Goal: Transaction & Acquisition: Purchase product/service

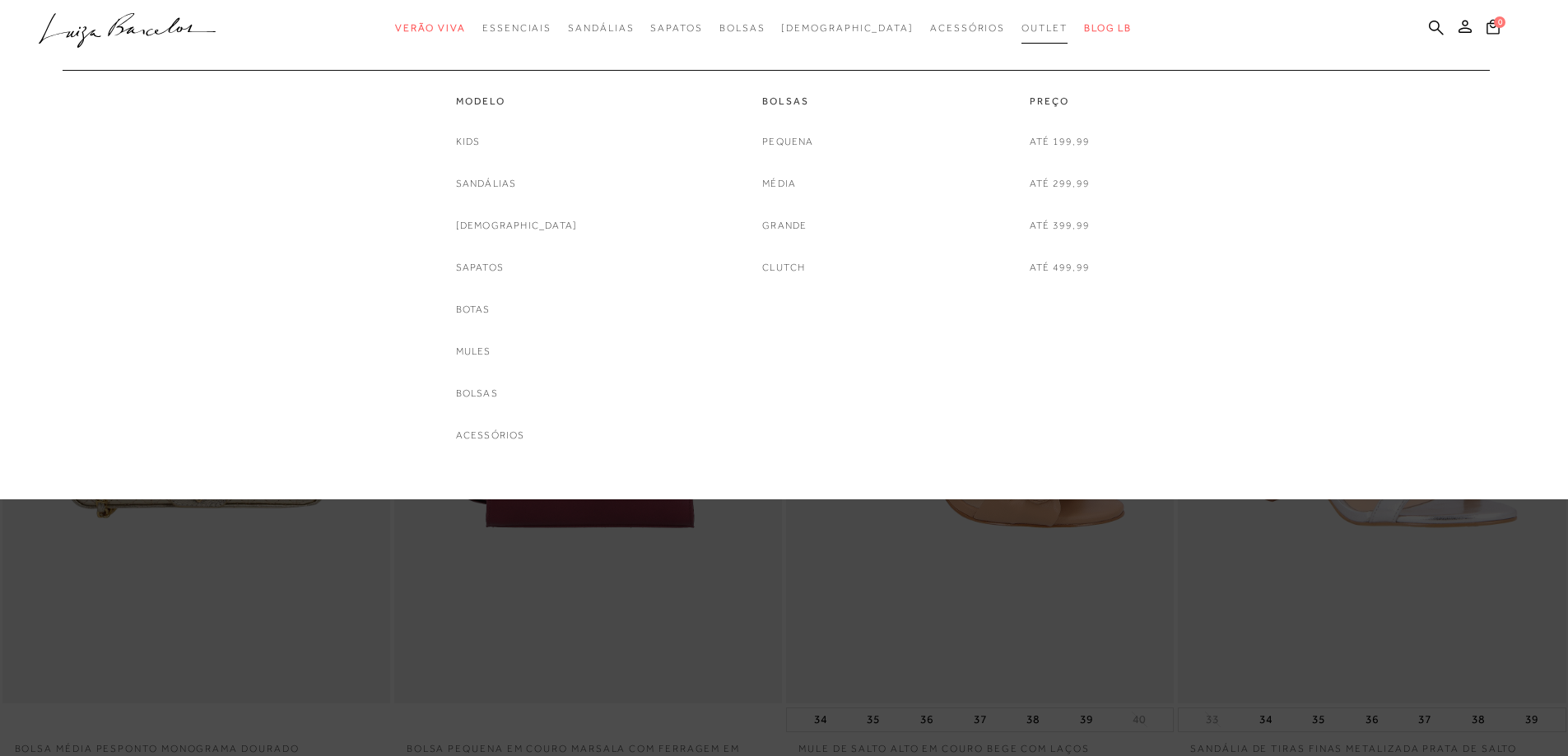
click at [1022, 24] on span "Outlet" at bounding box center [1044, 28] width 46 height 11
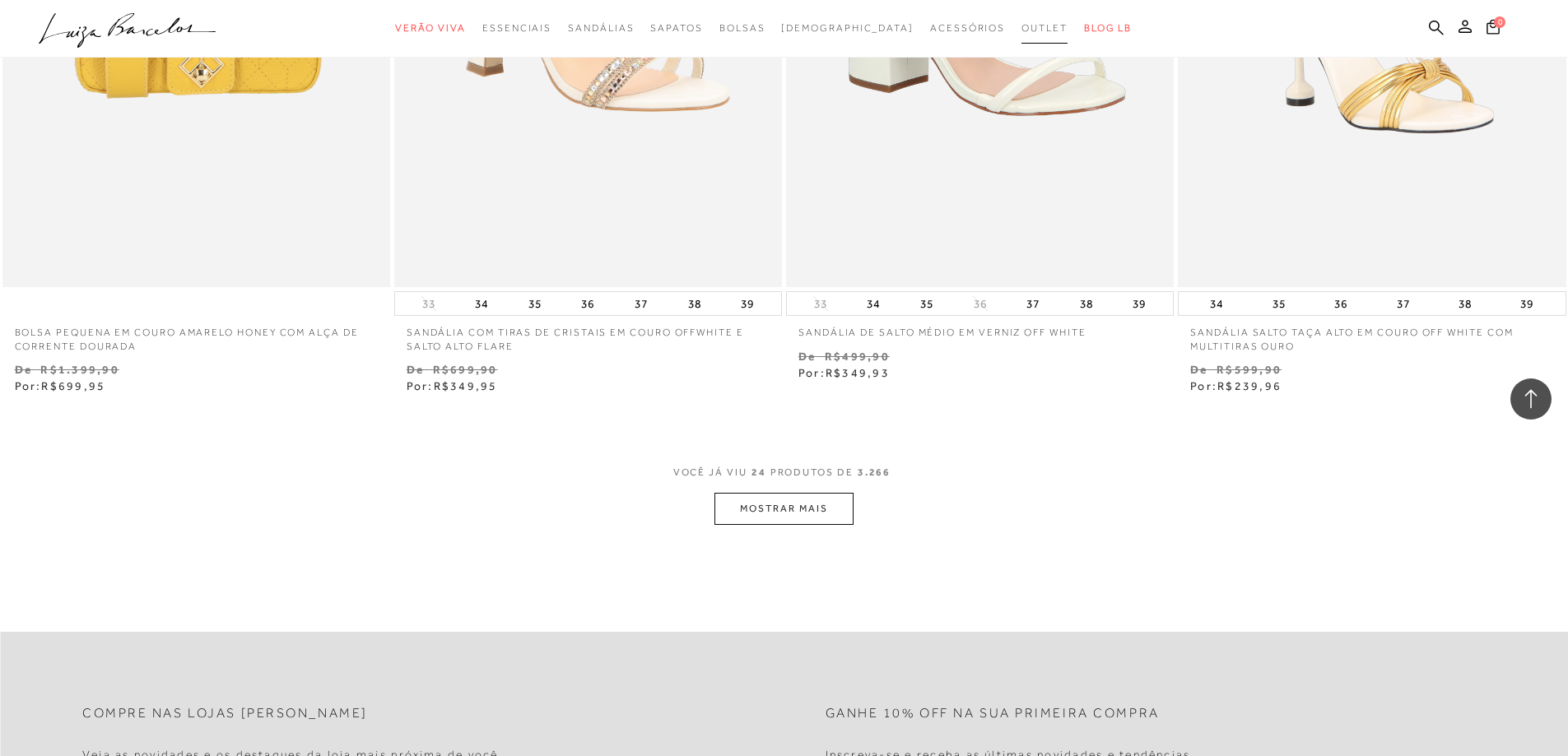
scroll to position [3951, 0]
click at [813, 507] on button "MOSTRAR MAIS" at bounding box center [784, 506] width 138 height 32
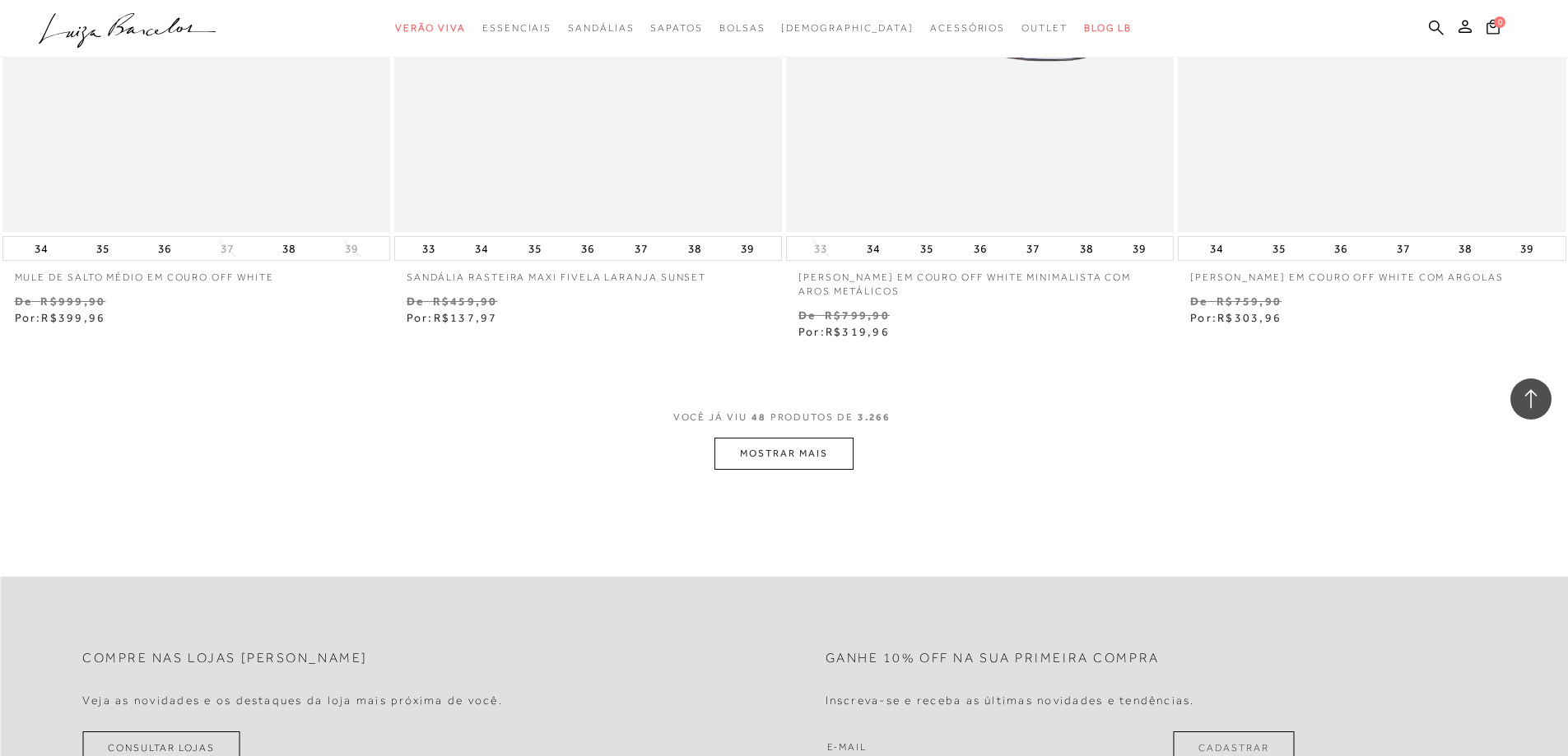
scroll to position [8231, 0]
click at [806, 450] on button "MOSTRAR MAIS" at bounding box center [784, 449] width 138 height 32
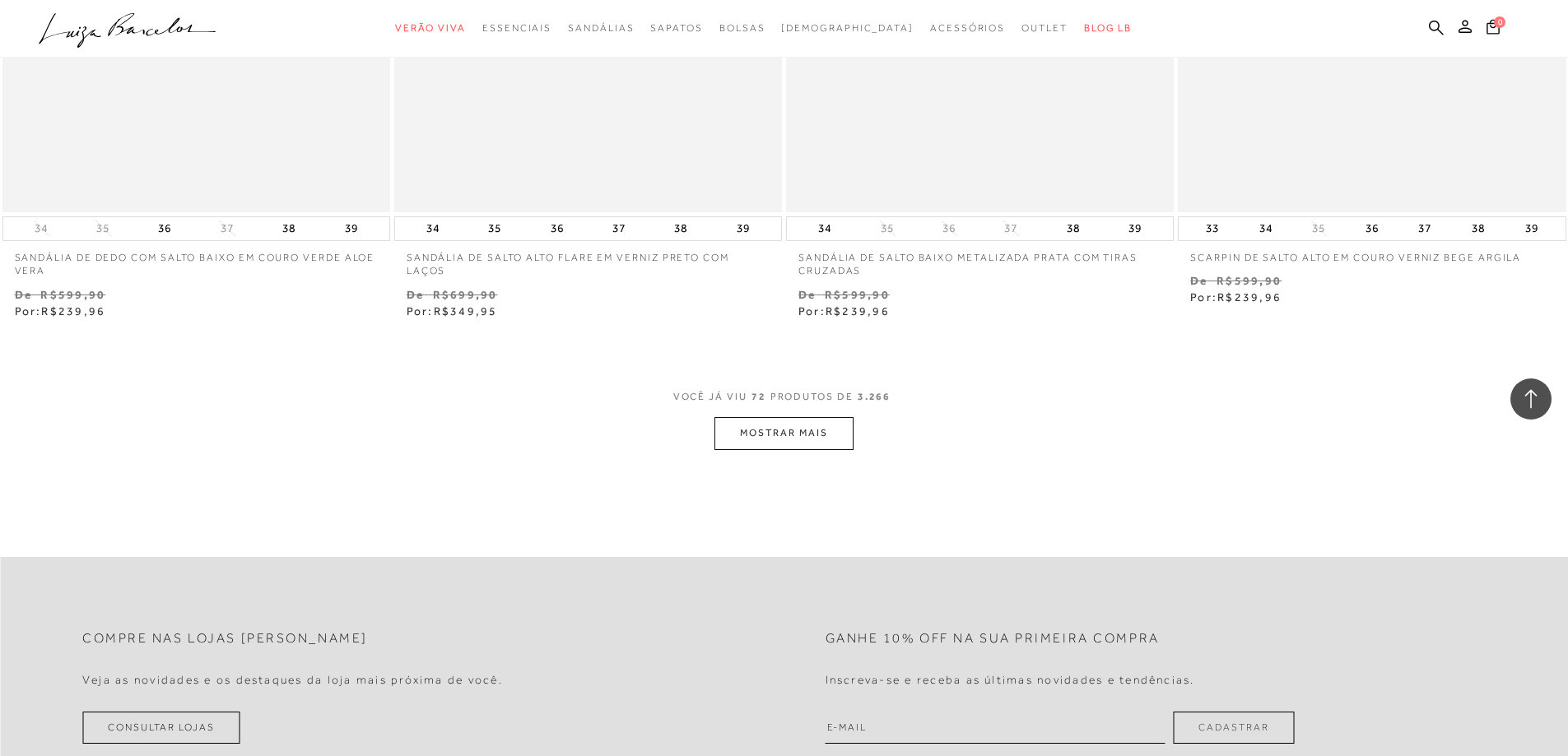
click at [788, 438] on button "MOSTRAR MAIS" at bounding box center [784, 434] width 138 height 32
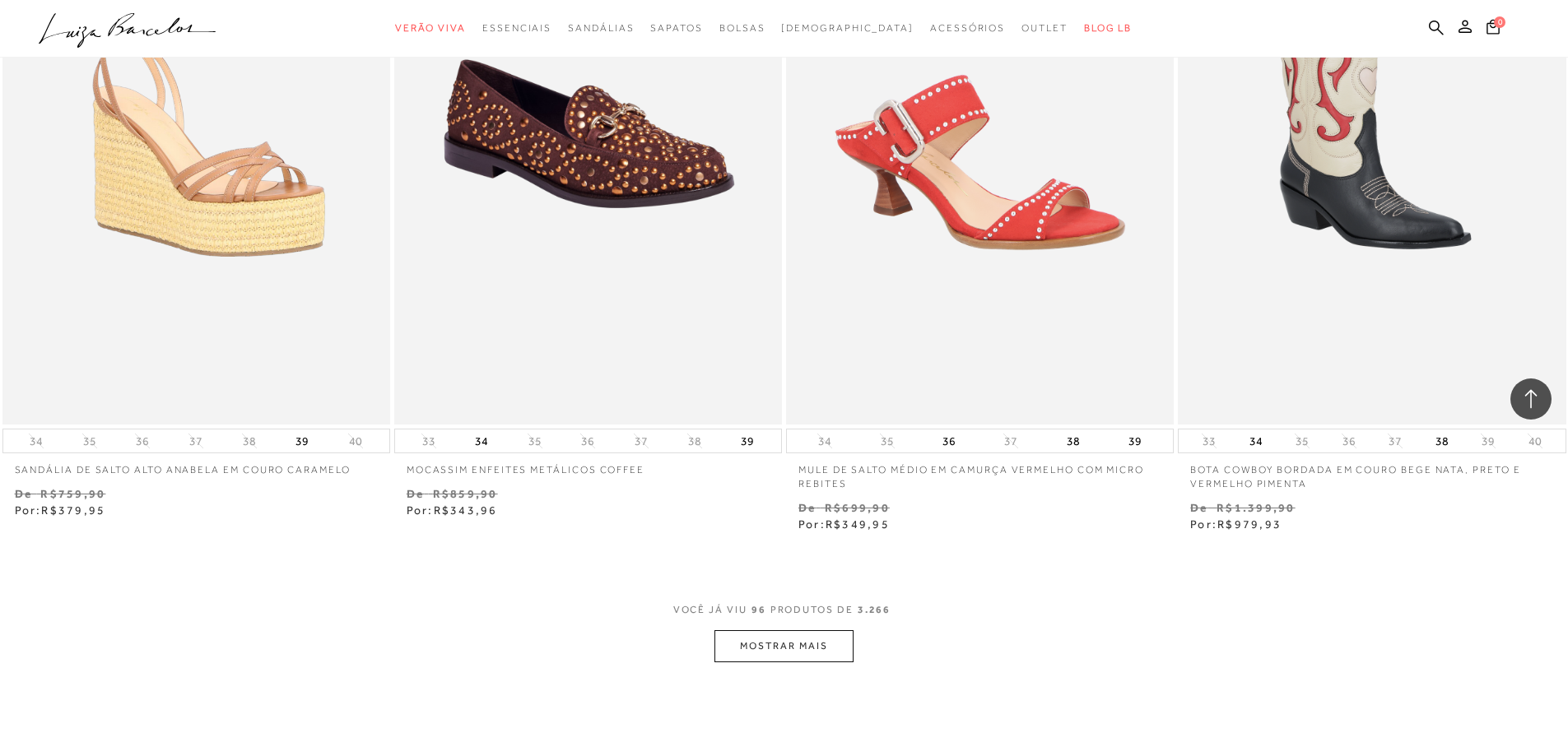
scroll to position [16627, 0]
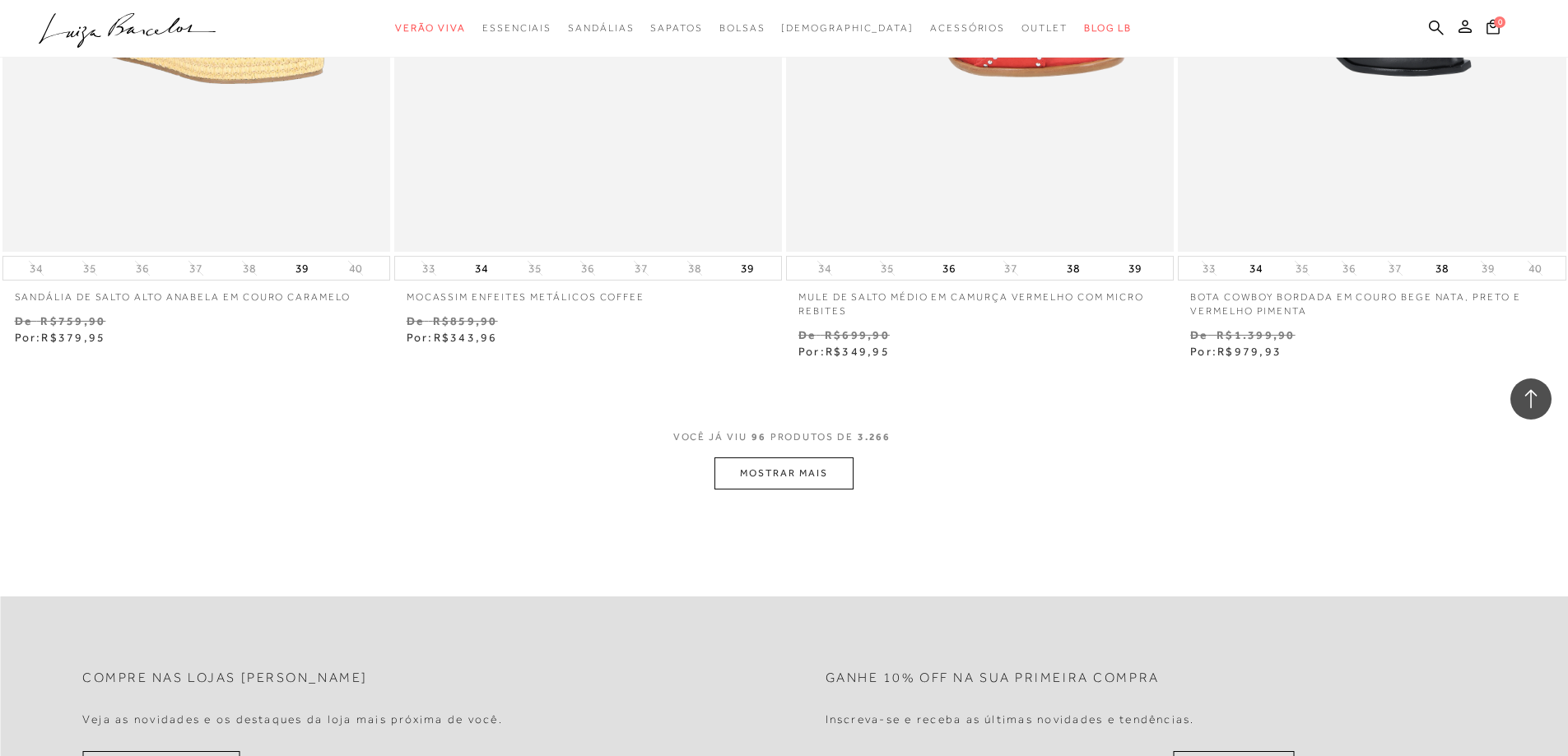
click at [779, 475] on button "MOSTRAR MAIS" at bounding box center [784, 473] width 138 height 32
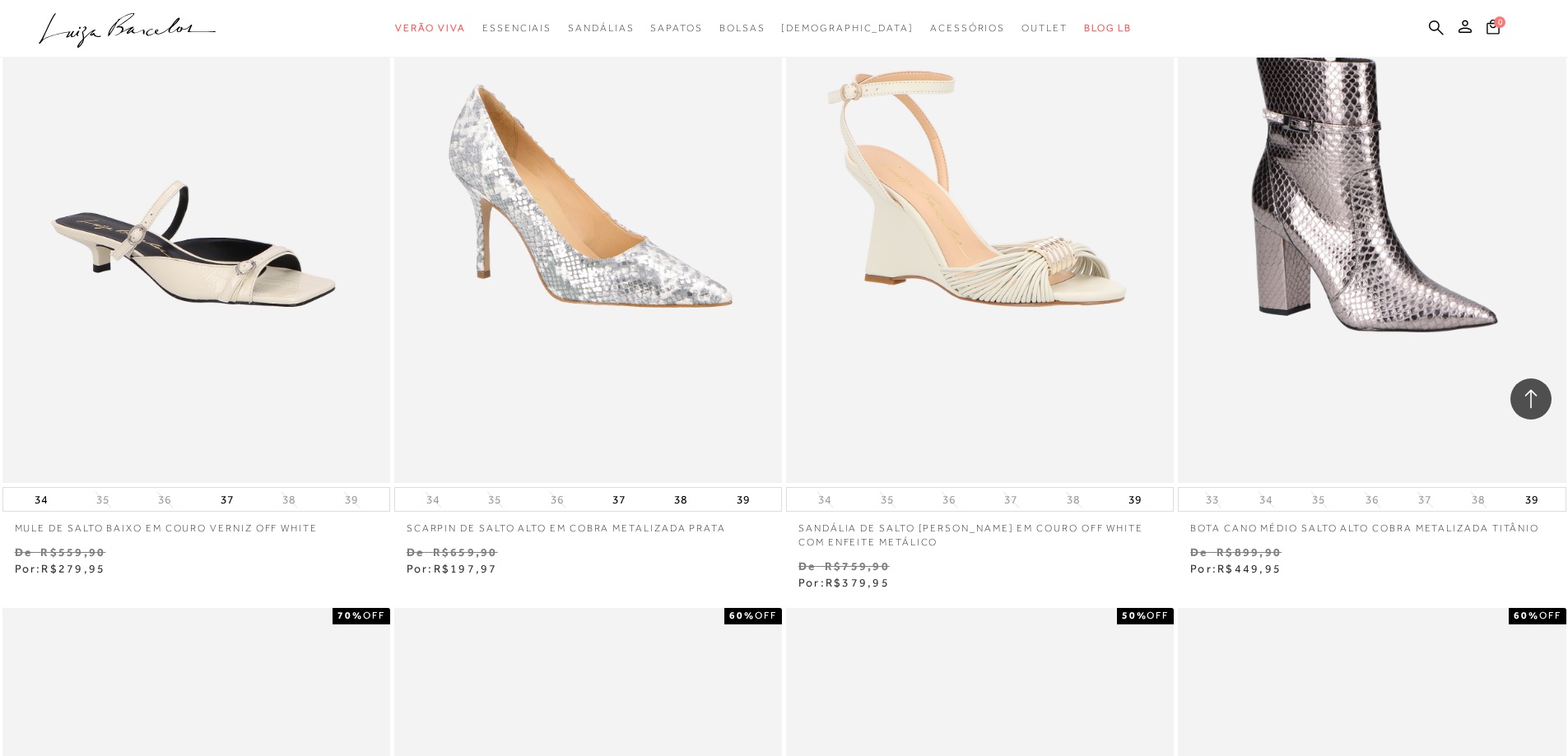
scroll to position [19920, 0]
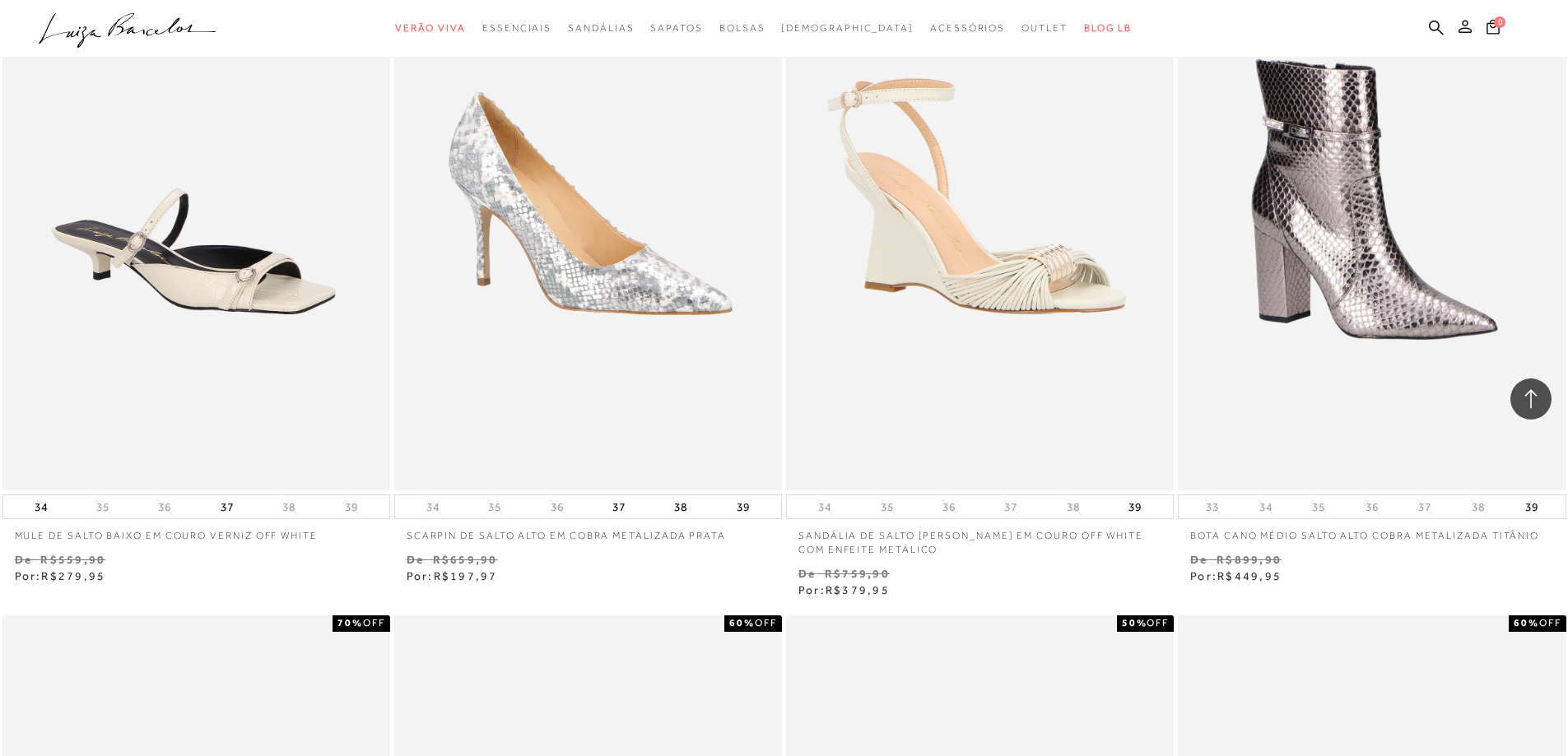
click at [1465, 26] on icon at bounding box center [1465, 26] width 13 height 13
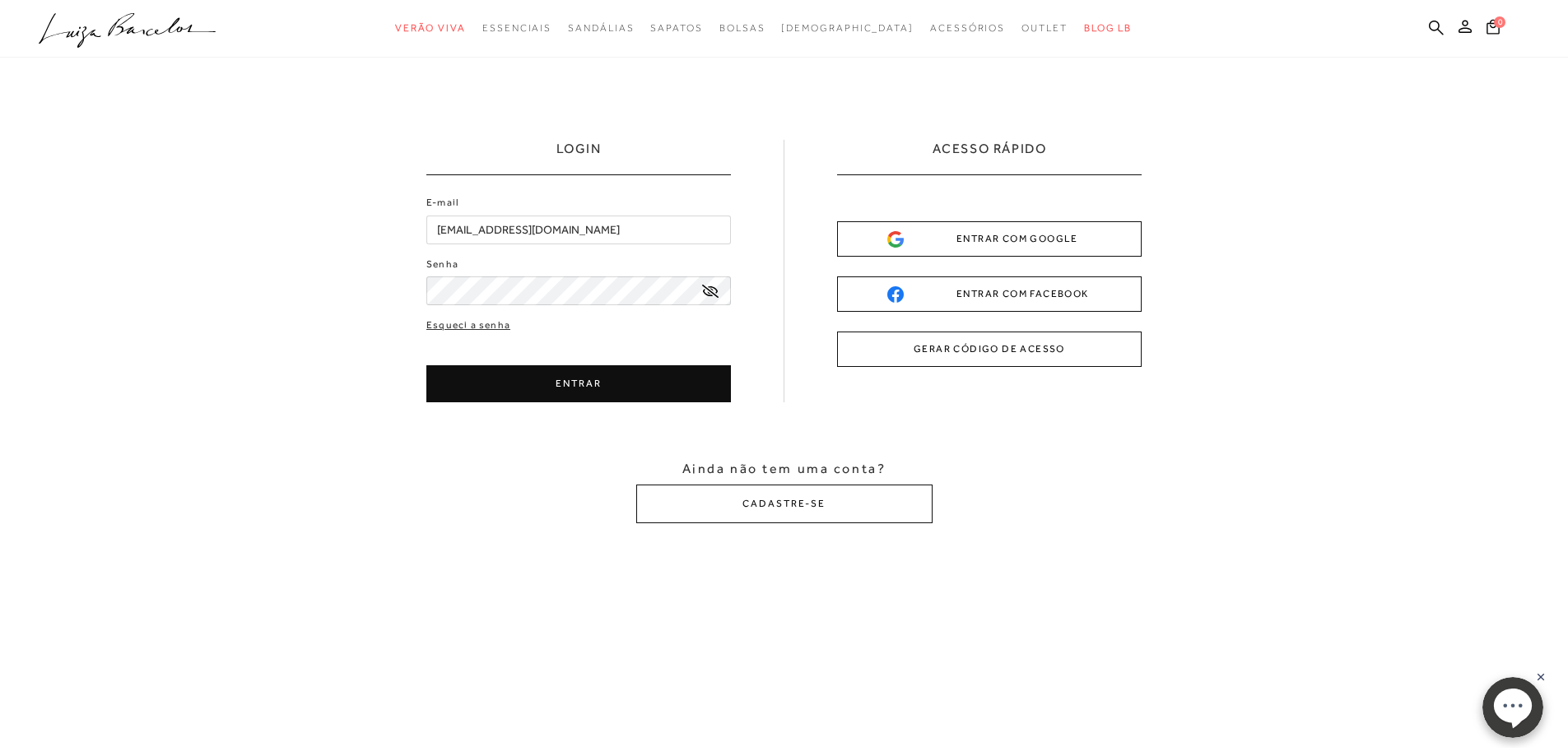
click at [574, 383] on button "ENTRAR" at bounding box center [578, 384] width 304 height 37
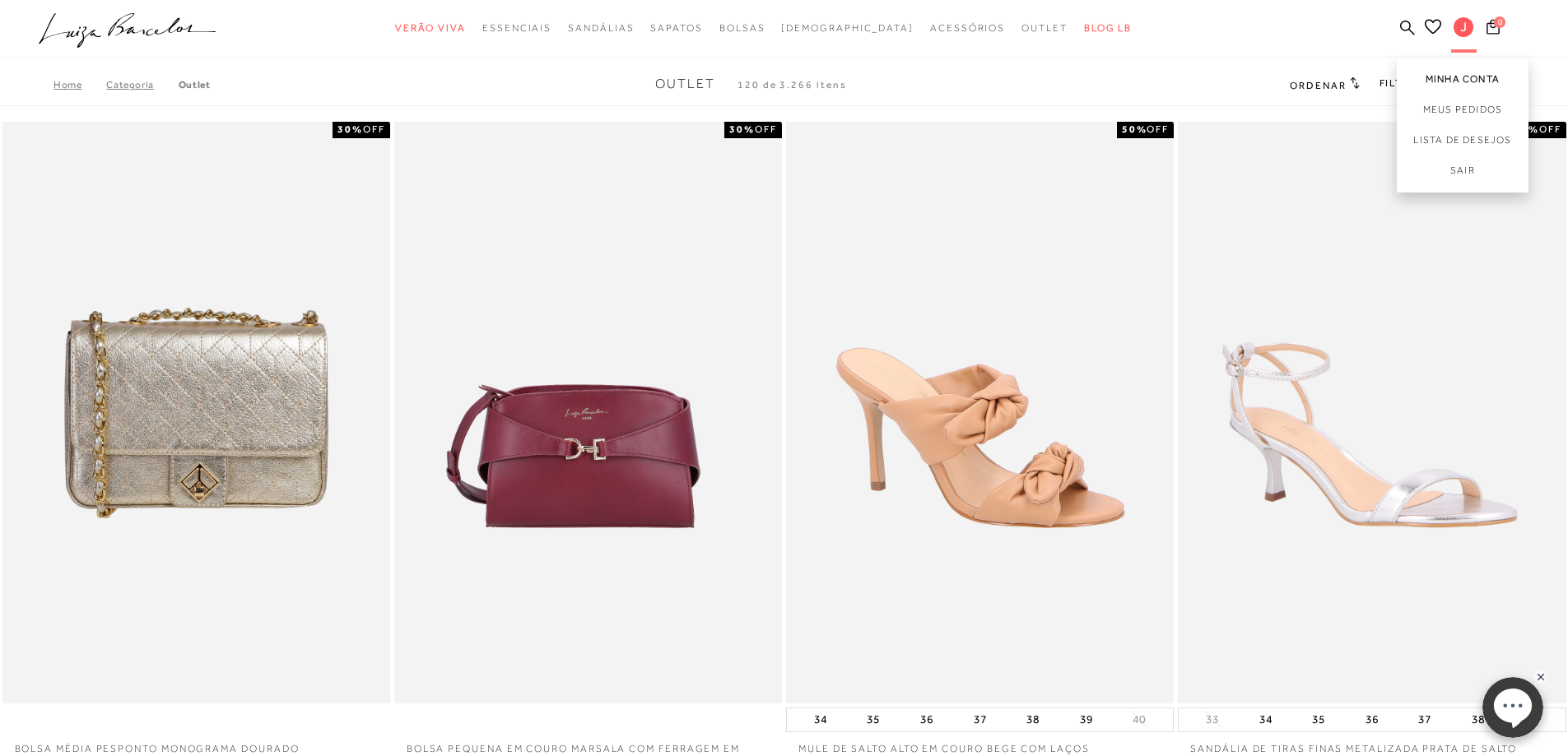
click at [1452, 79] on link "Minha Conta" at bounding box center [1462, 76] width 131 height 37
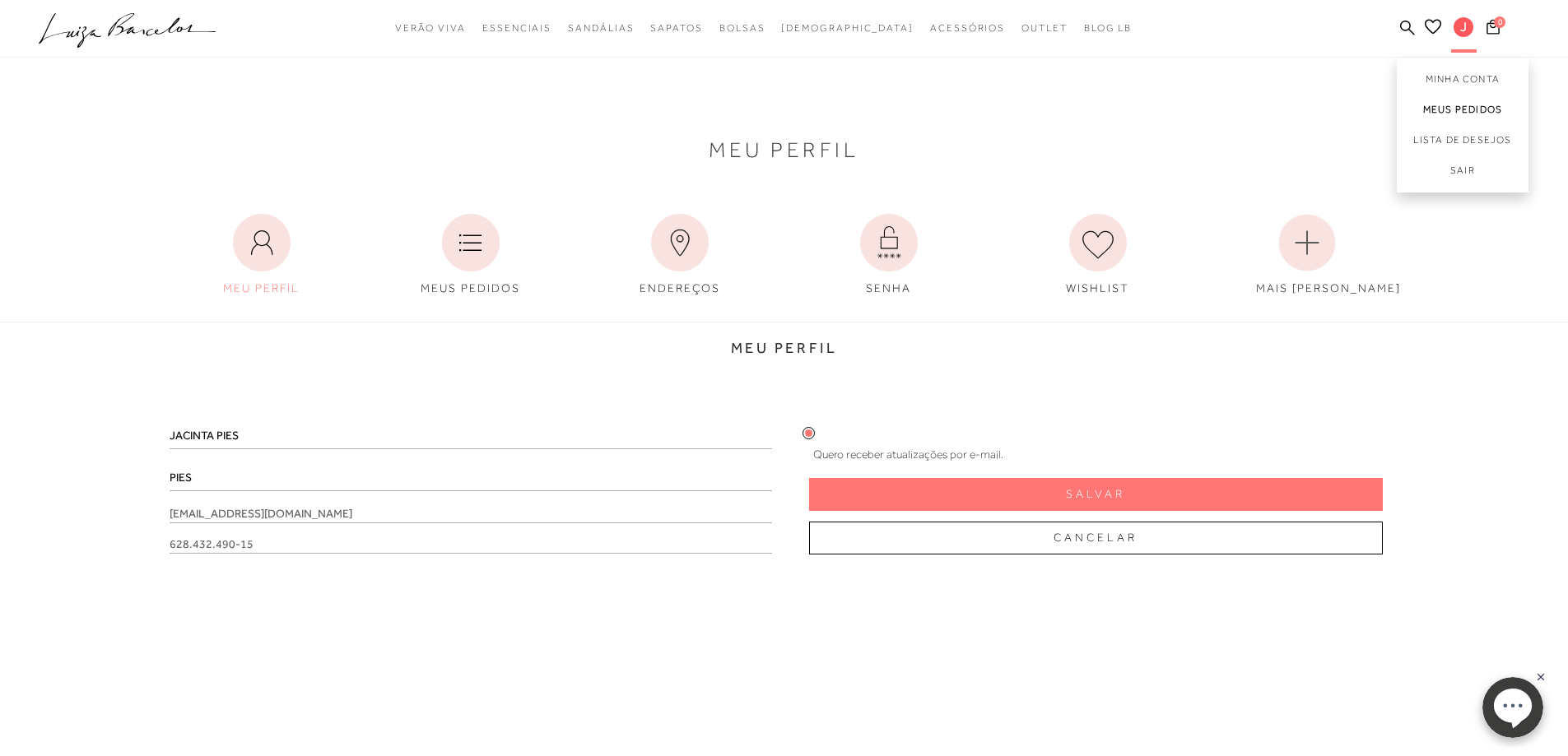
click at [1459, 105] on link "Meus Pedidos" at bounding box center [1462, 110] width 131 height 30
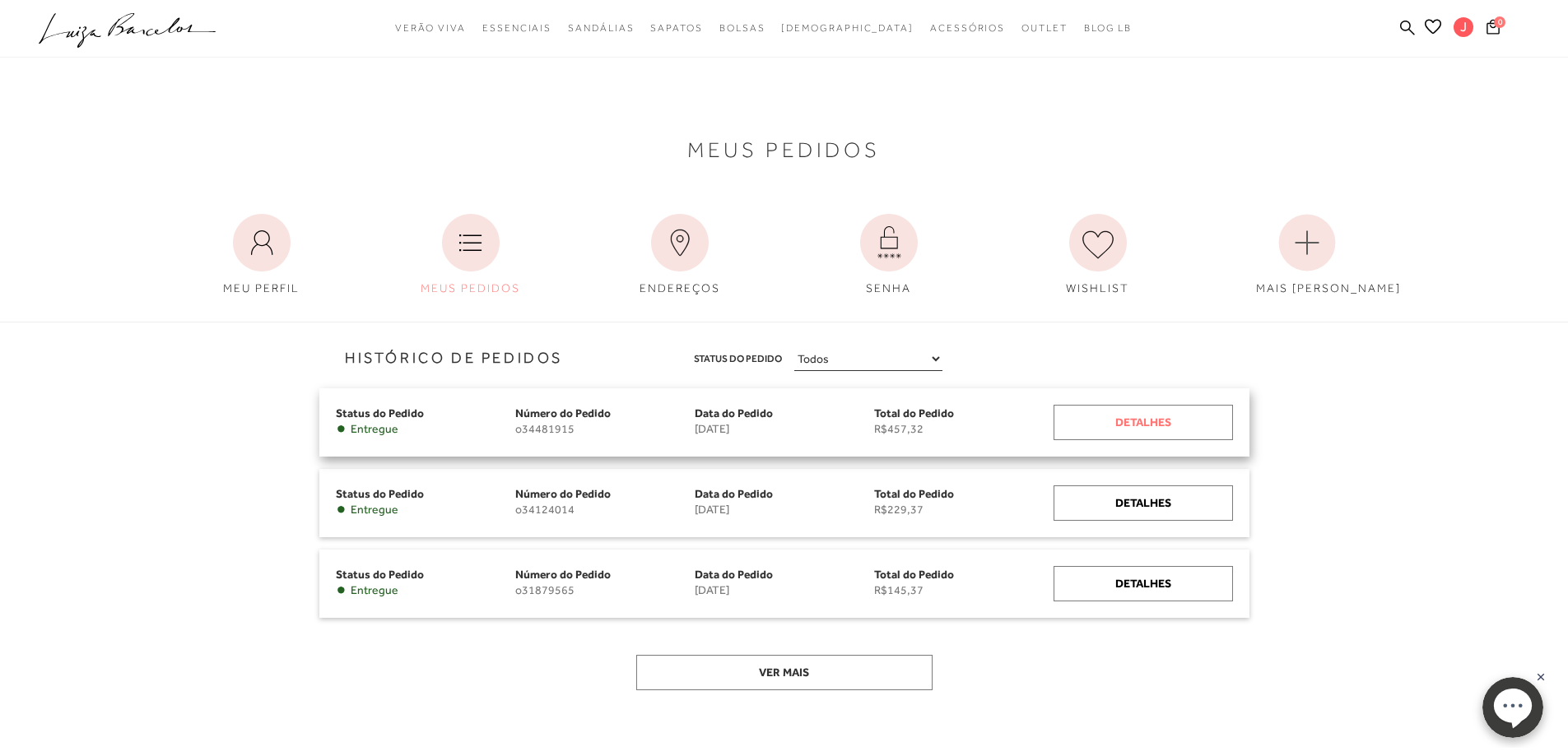
click at [1144, 423] on div "Detalhes" at bounding box center [1144, 422] width 180 height 35
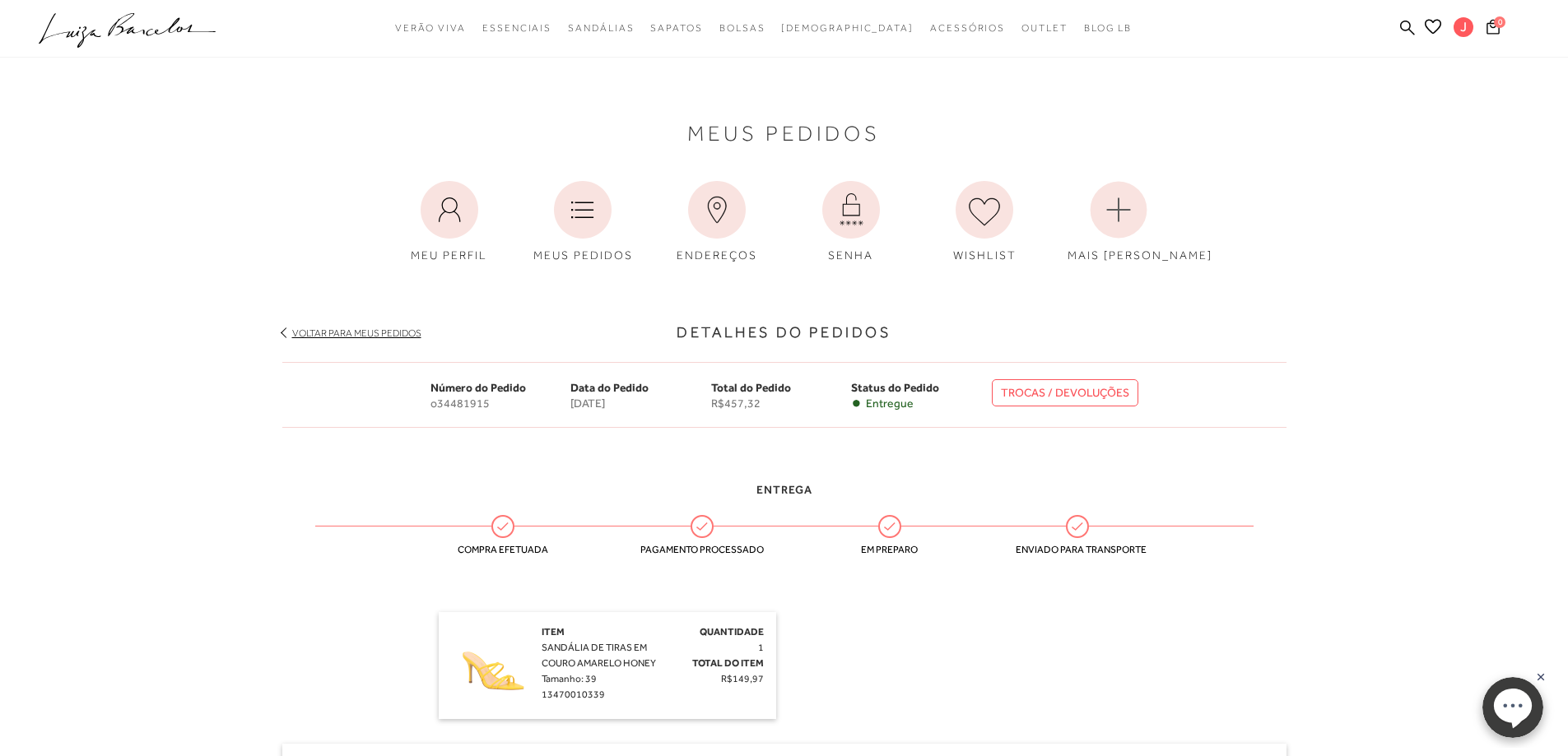
click at [1100, 392] on link "TROCAS / DEVOLUÇÕES" at bounding box center [1065, 393] width 146 height 27
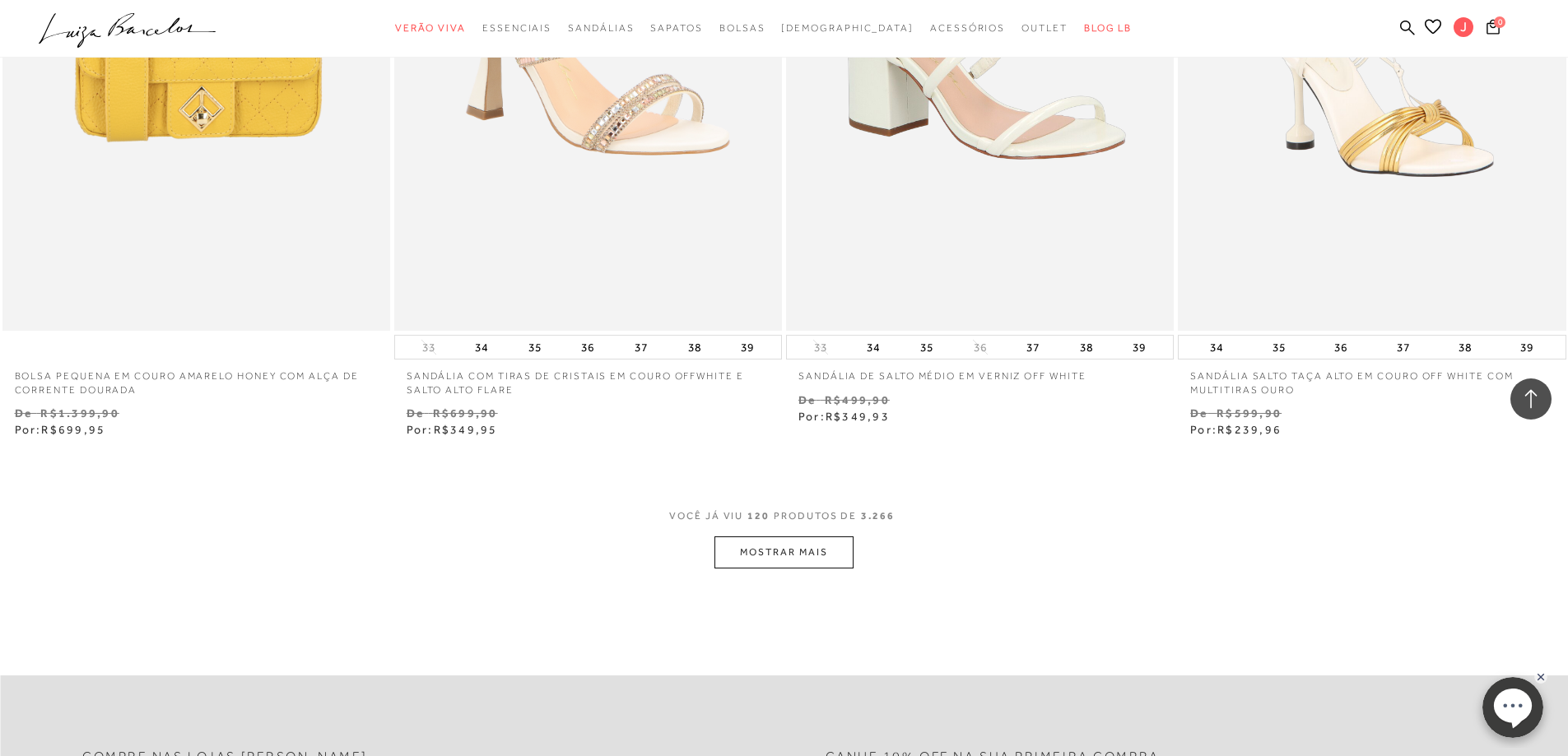
scroll to position [3951, 0]
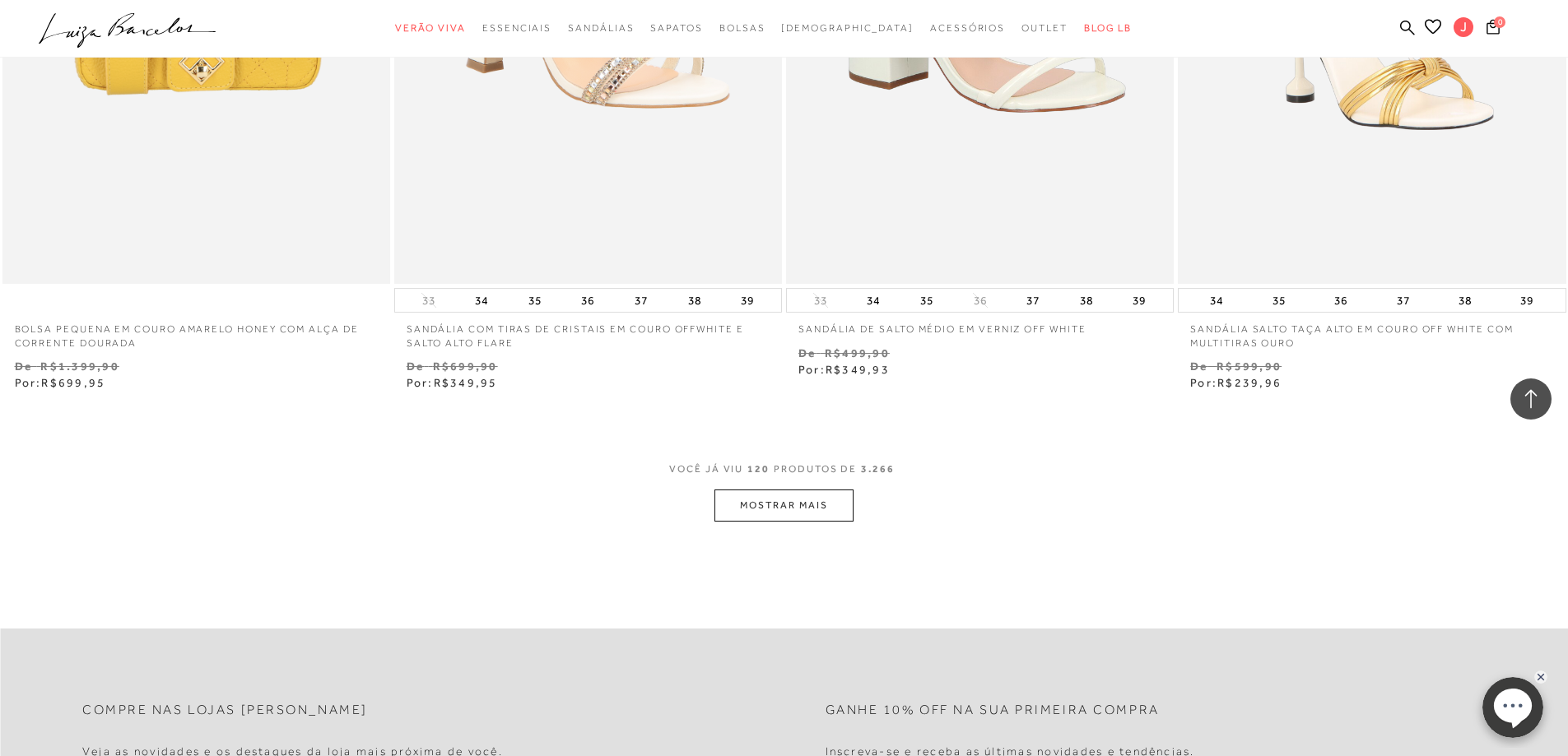
click at [816, 507] on button "MOSTRAR MAIS" at bounding box center [784, 506] width 138 height 32
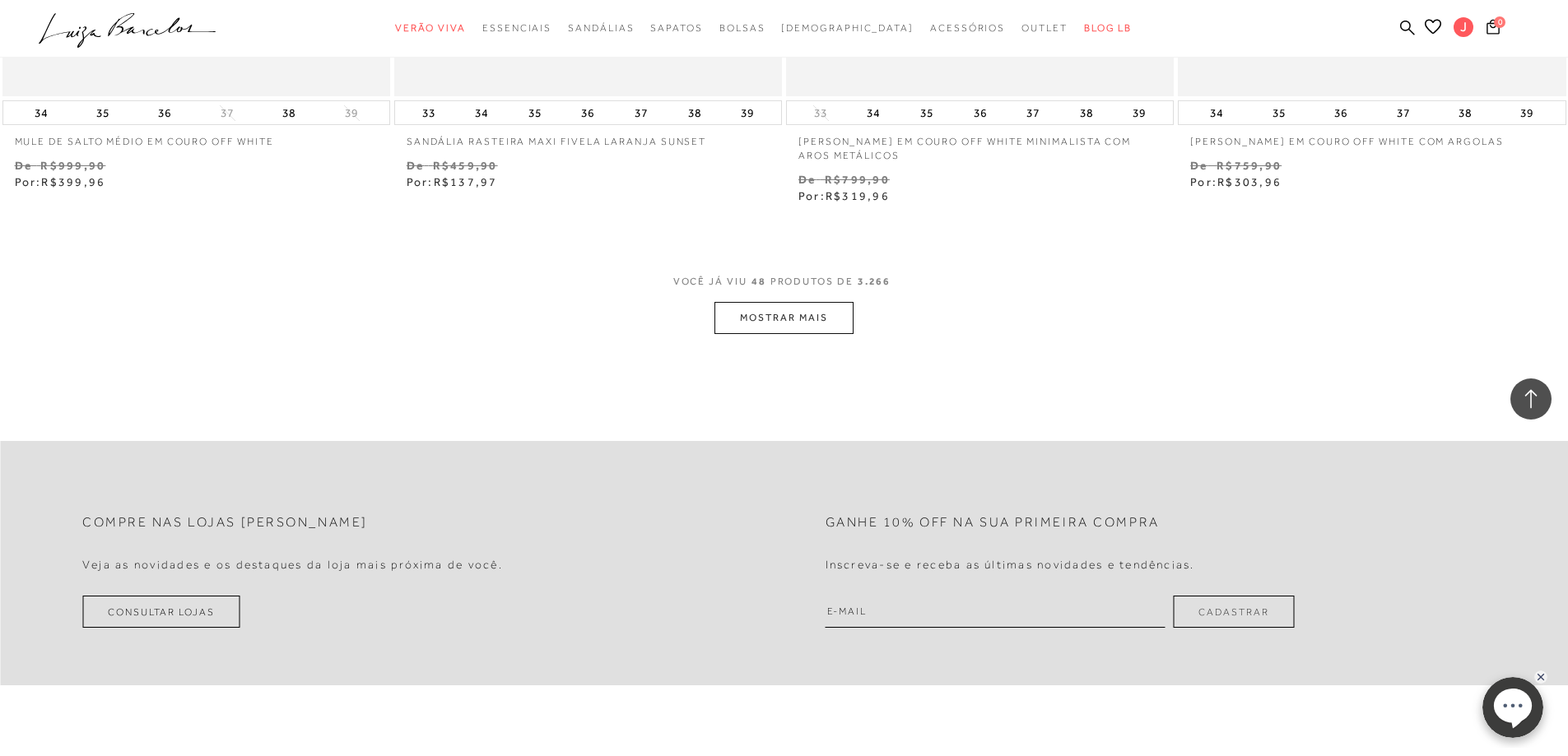
scroll to position [8395, 0]
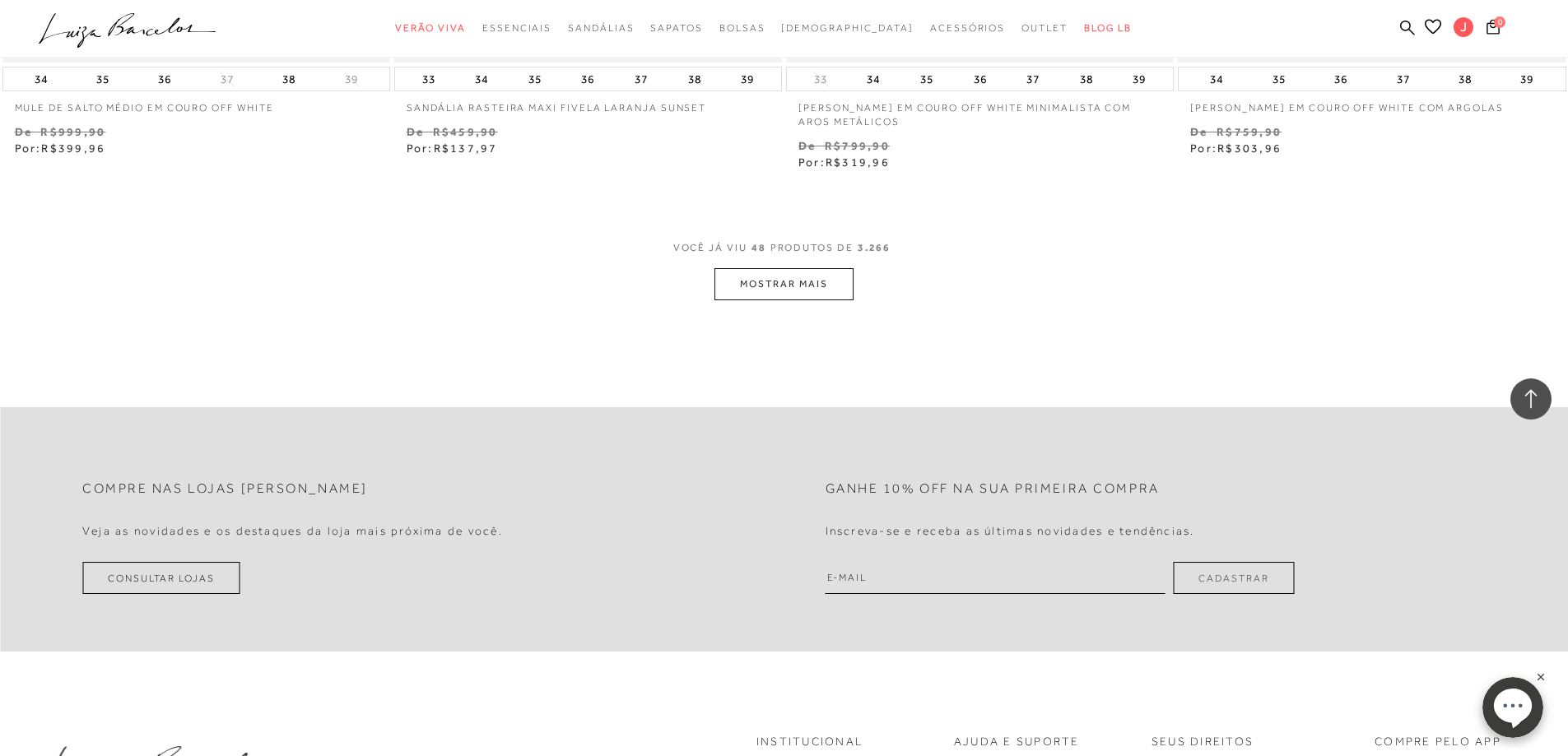
click at [769, 284] on button "MOSTRAR MAIS" at bounding box center [784, 284] width 138 height 32
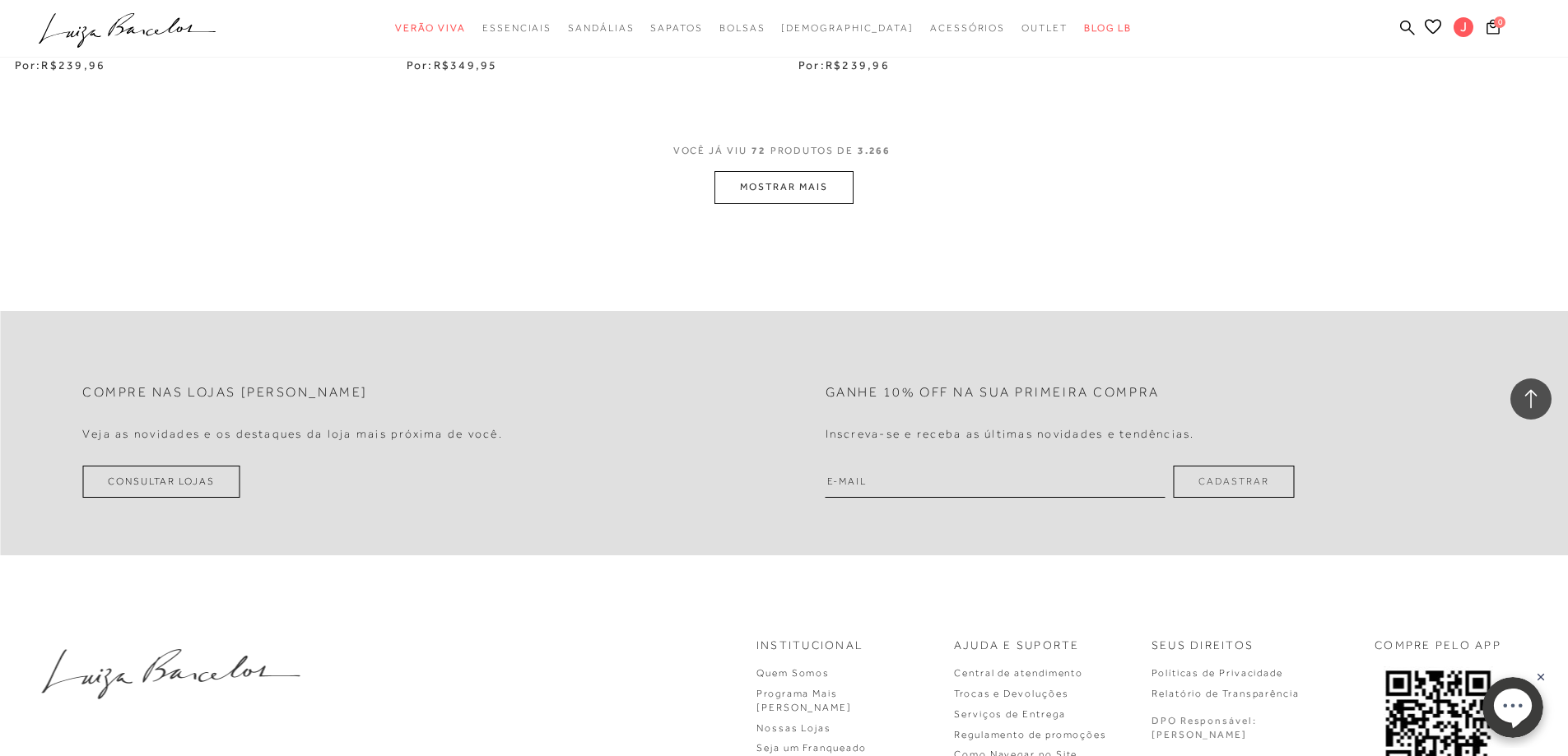
scroll to position [12676, 0]
click at [779, 187] on button "MOSTRAR MAIS" at bounding box center [784, 186] width 138 height 32
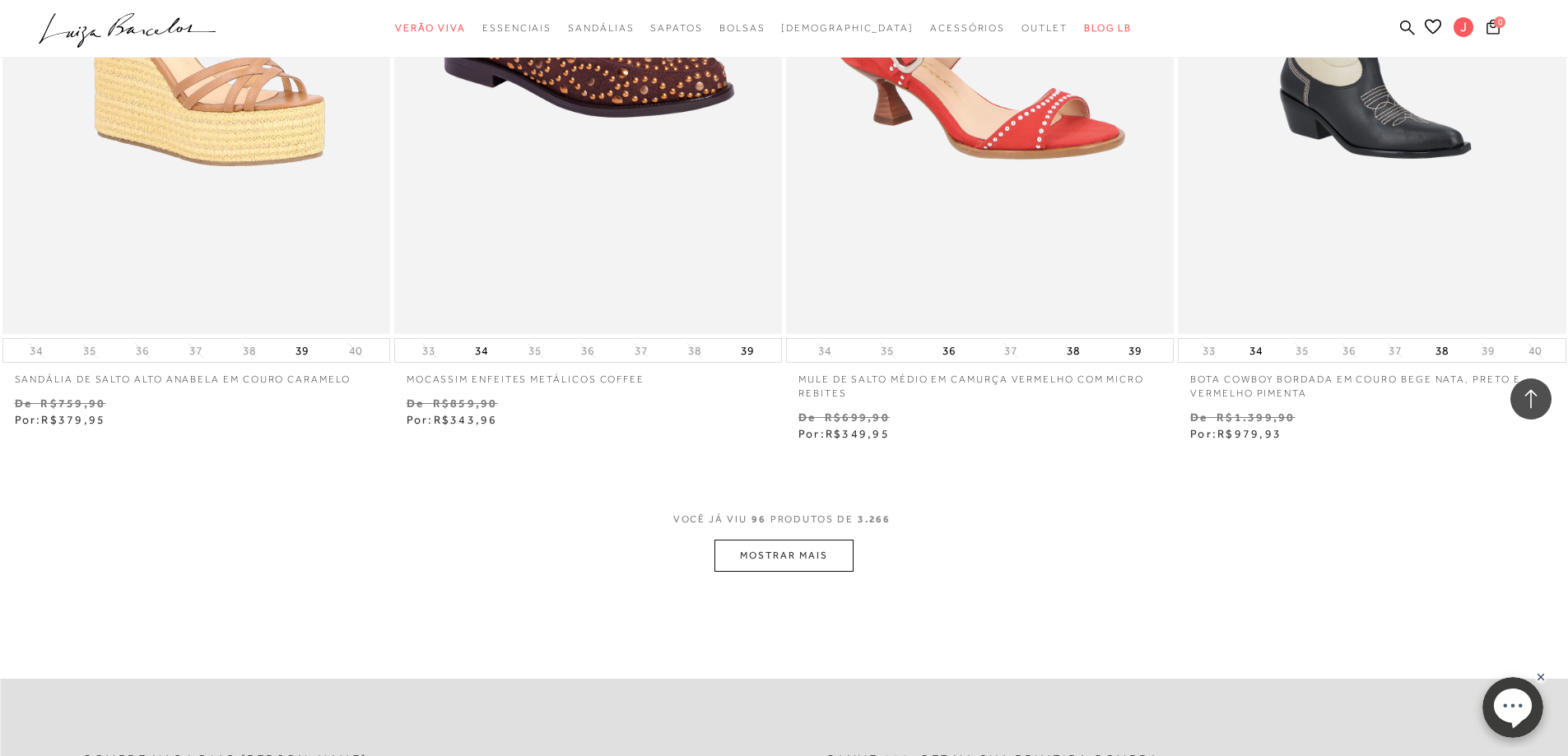
scroll to position [16792, 0]
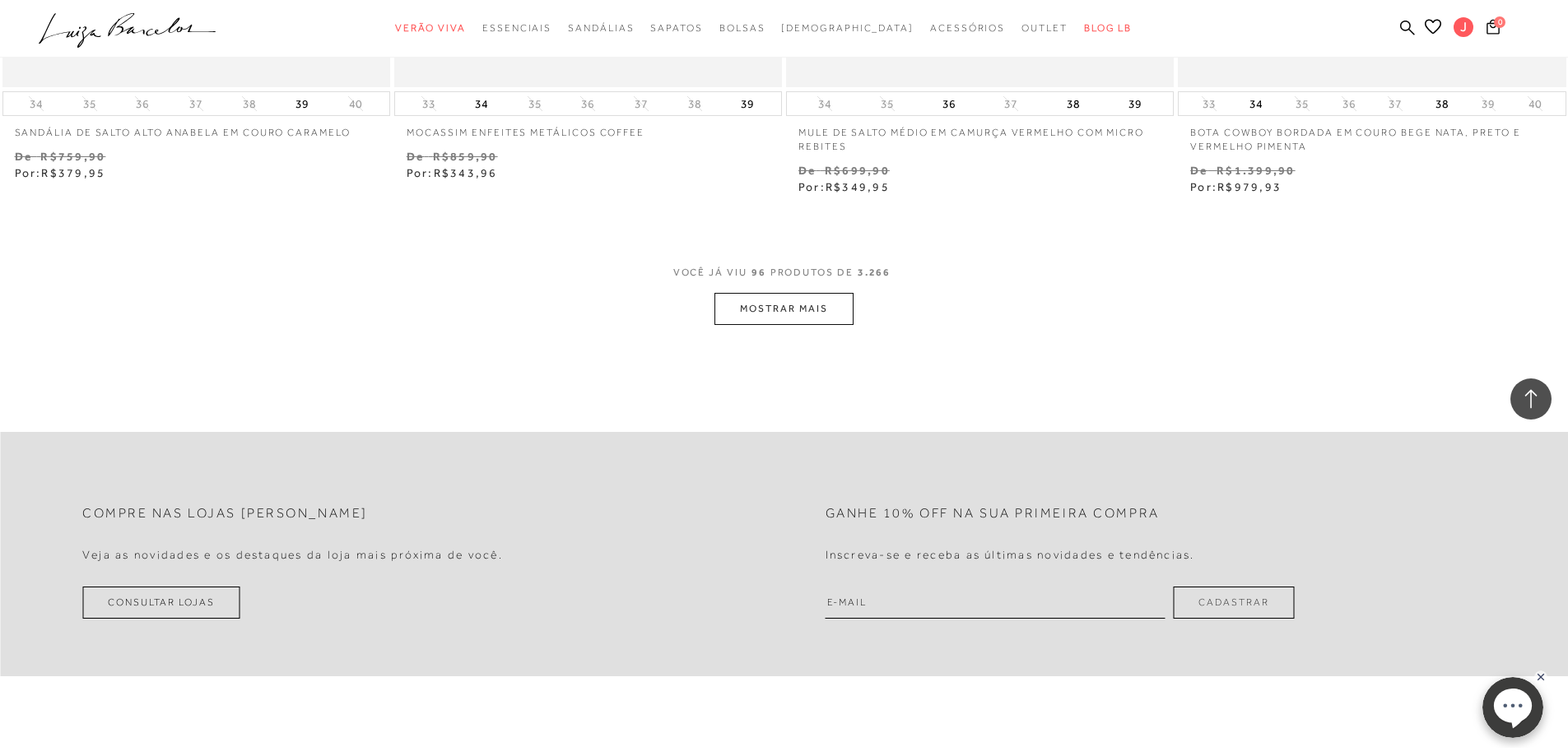
click at [796, 312] on button "MOSTRAR MAIS" at bounding box center [784, 309] width 138 height 32
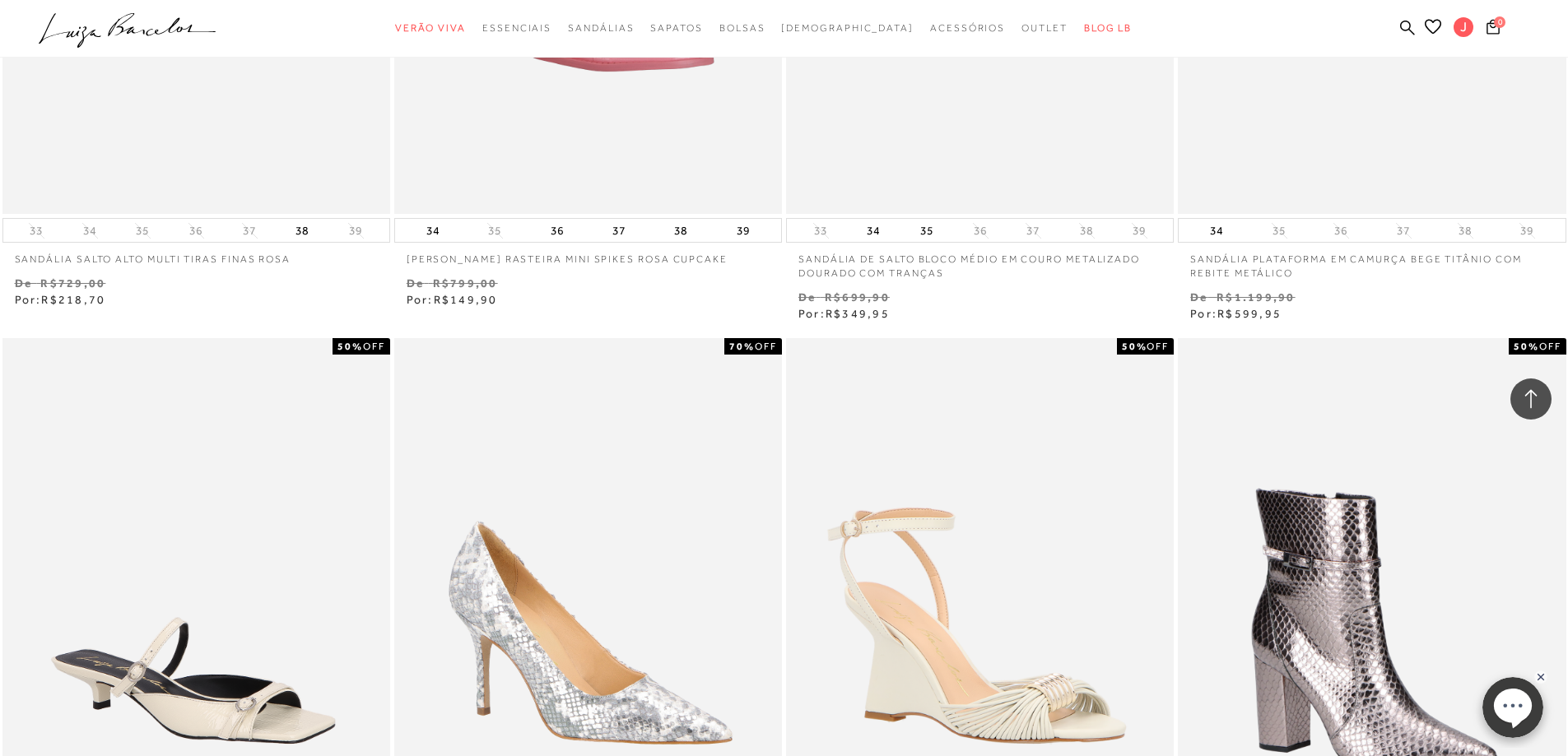
scroll to position [19837, 0]
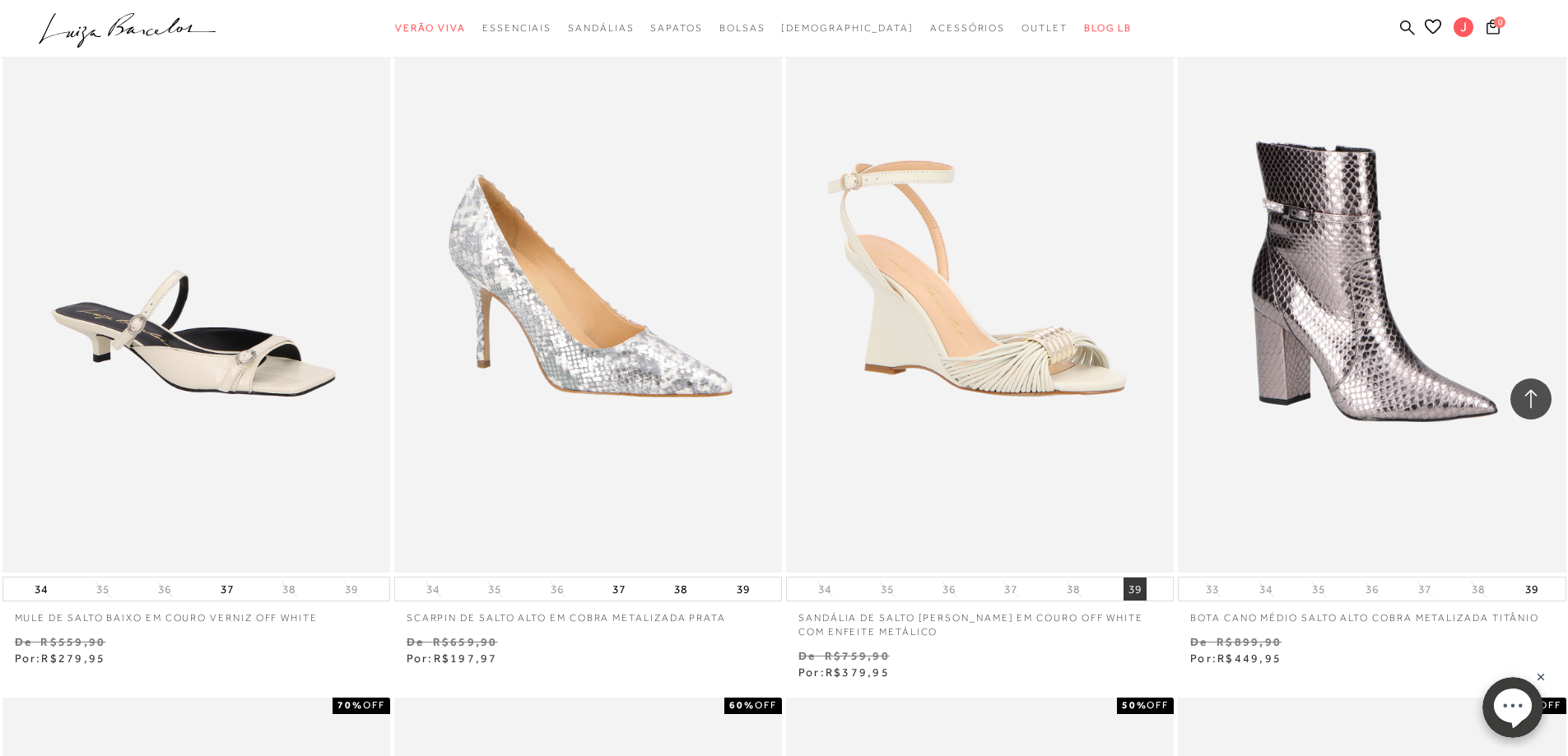
click at [1133, 585] on button "39" at bounding box center [1135, 589] width 23 height 23
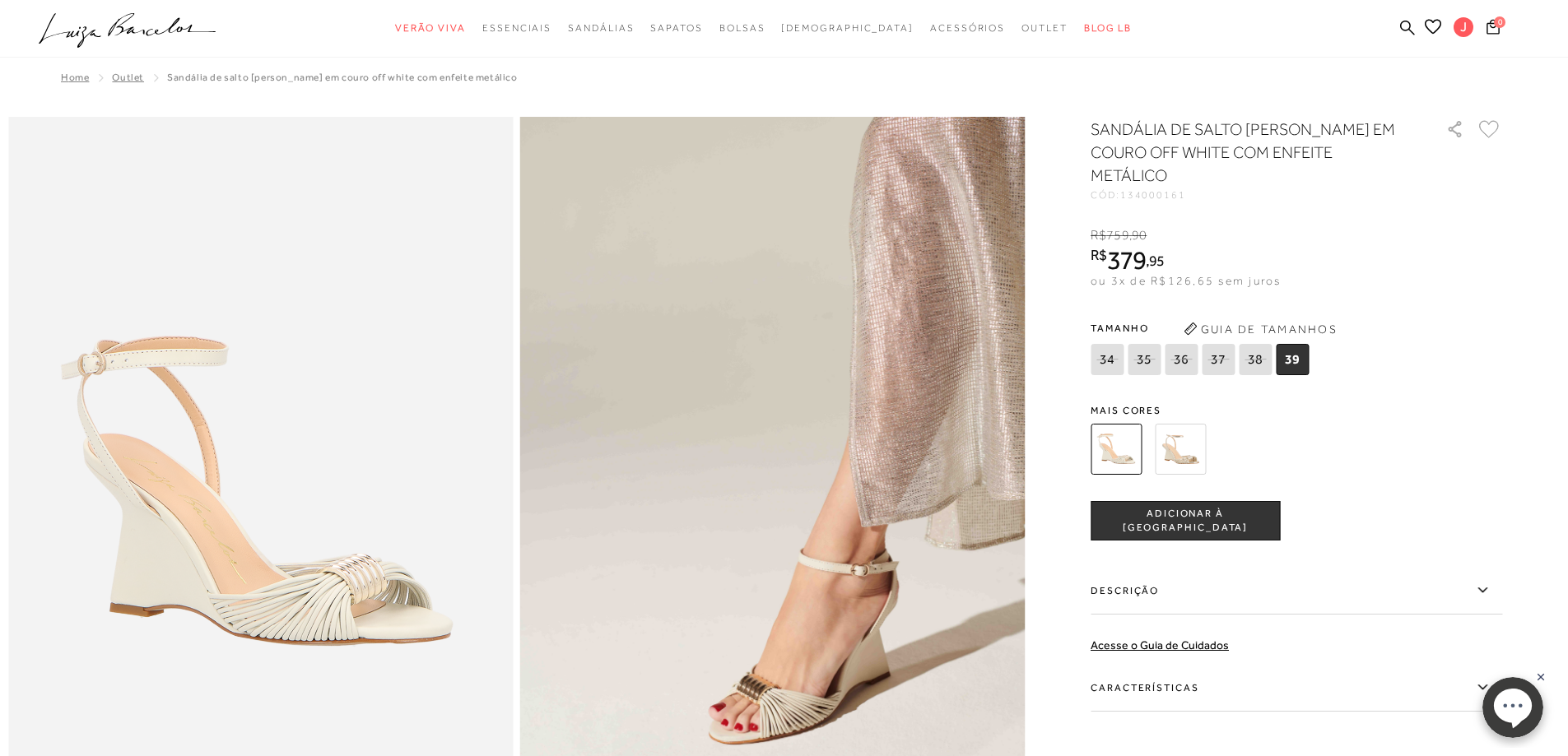
click at [1181, 428] on img at bounding box center [1180, 450] width 51 height 51
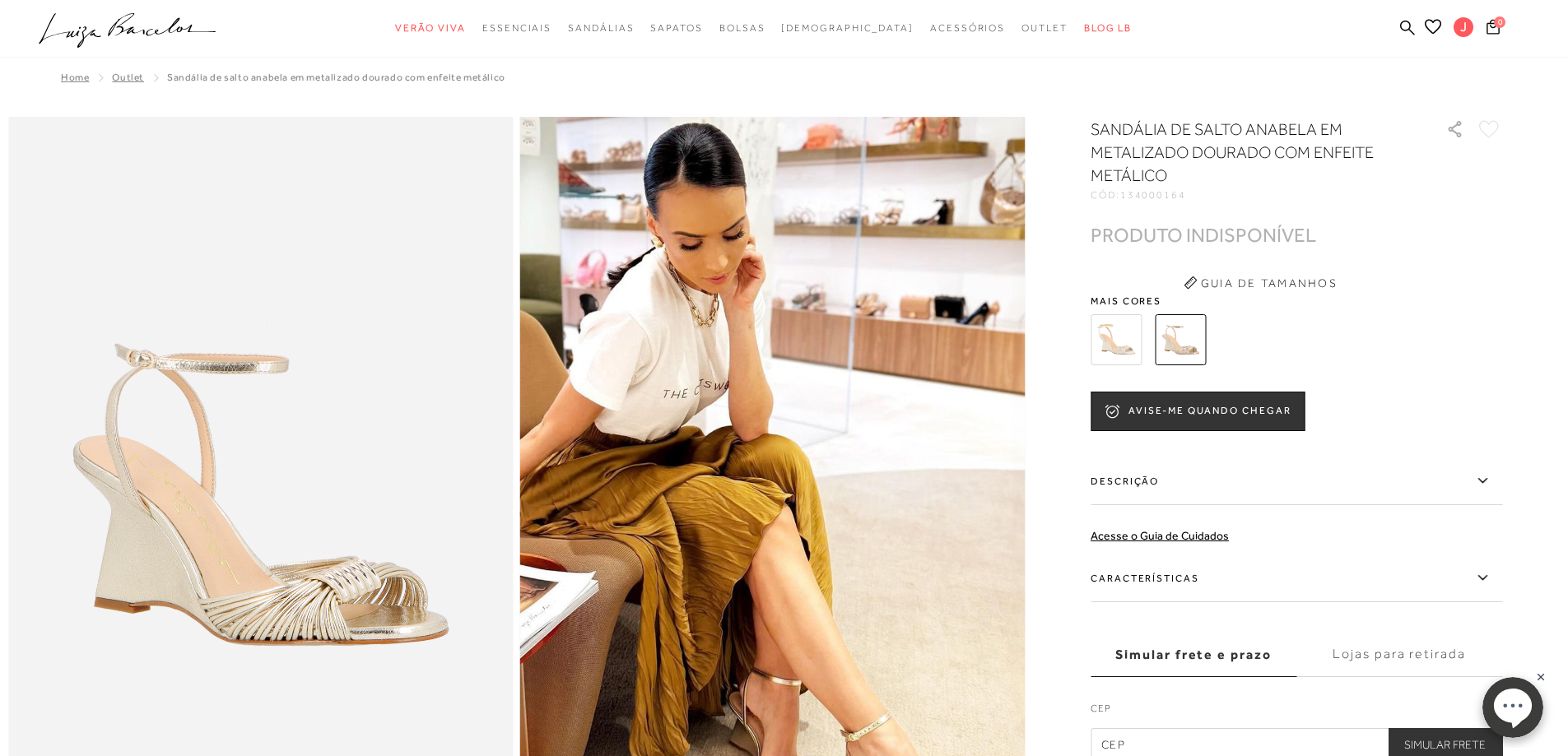
scroll to position [82, 0]
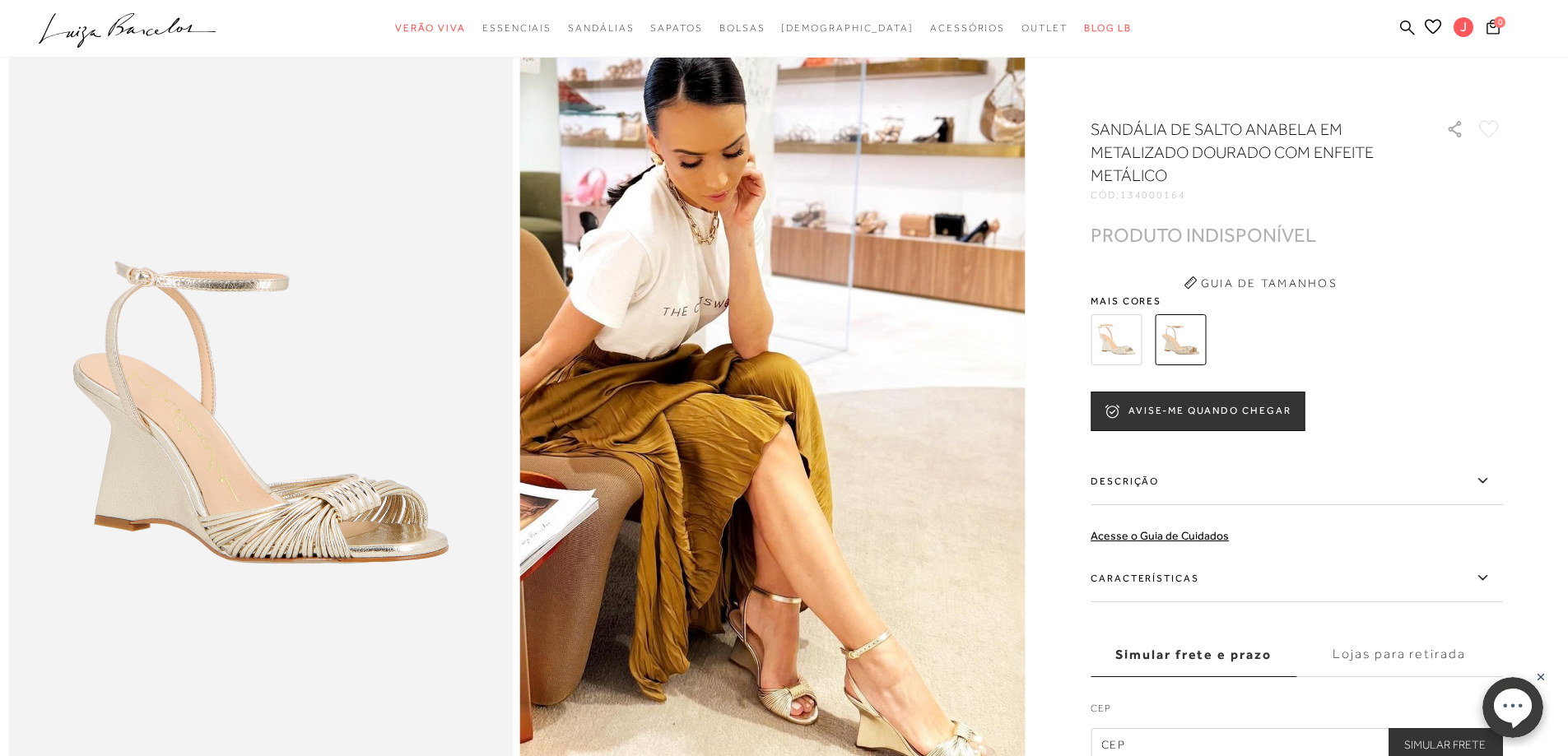
click at [1115, 338] on img at bounding box center [1116, 340] width 51 height 51
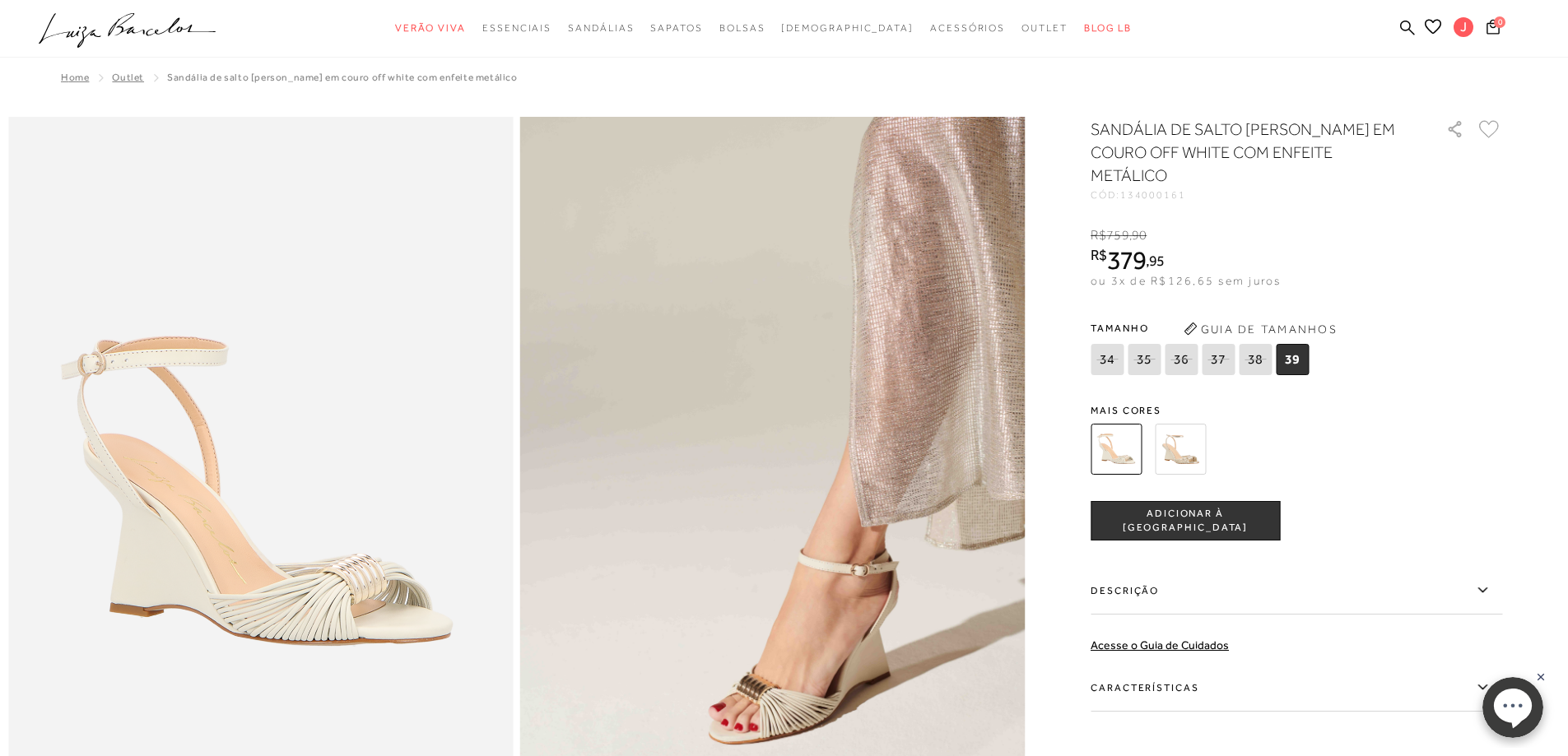
click at [1216, 507] on span "ADICIONAR À [GEOGRAPHIC_DATA]" at bounding box center [1185, 522] width 188 height 28
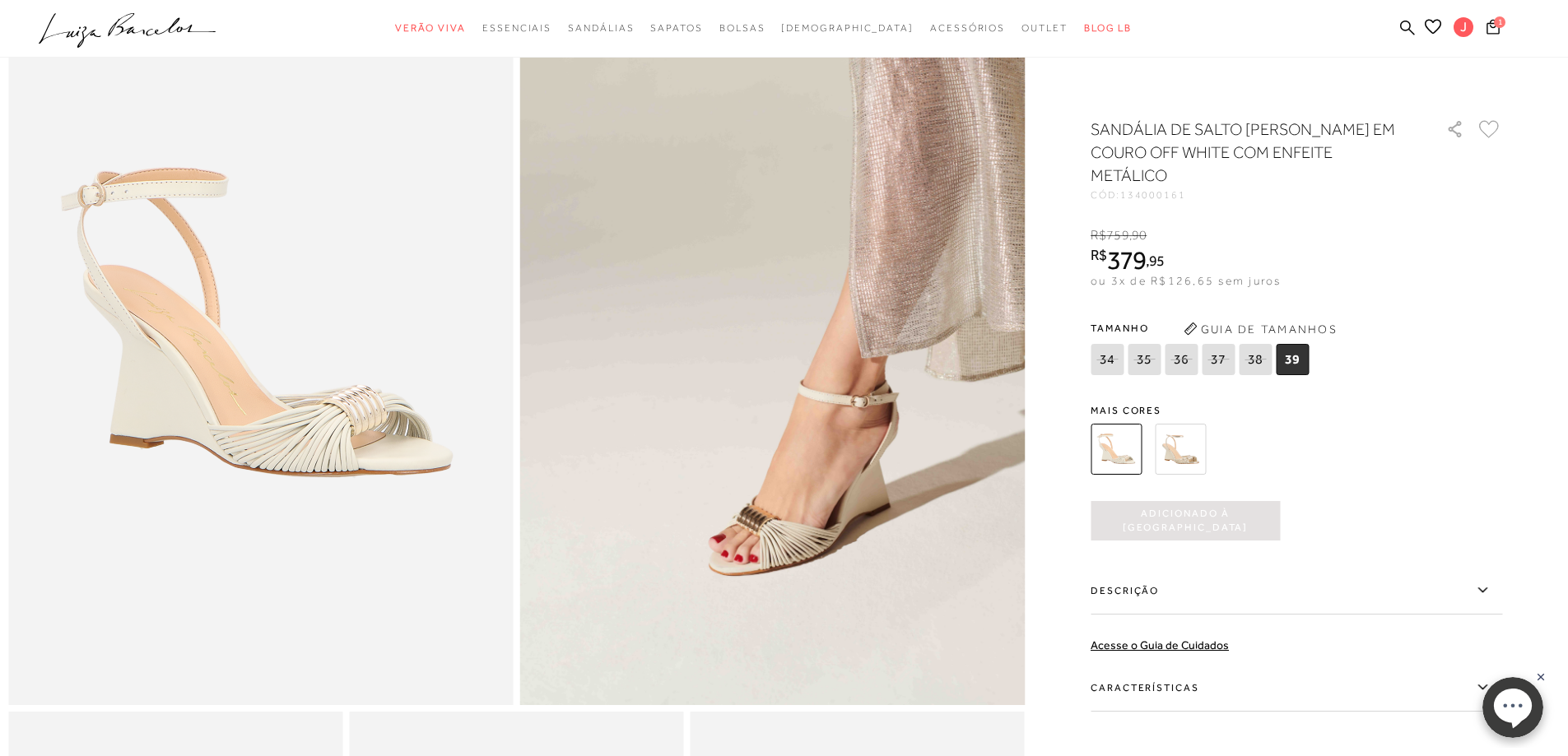
scroll to position [164, 0]
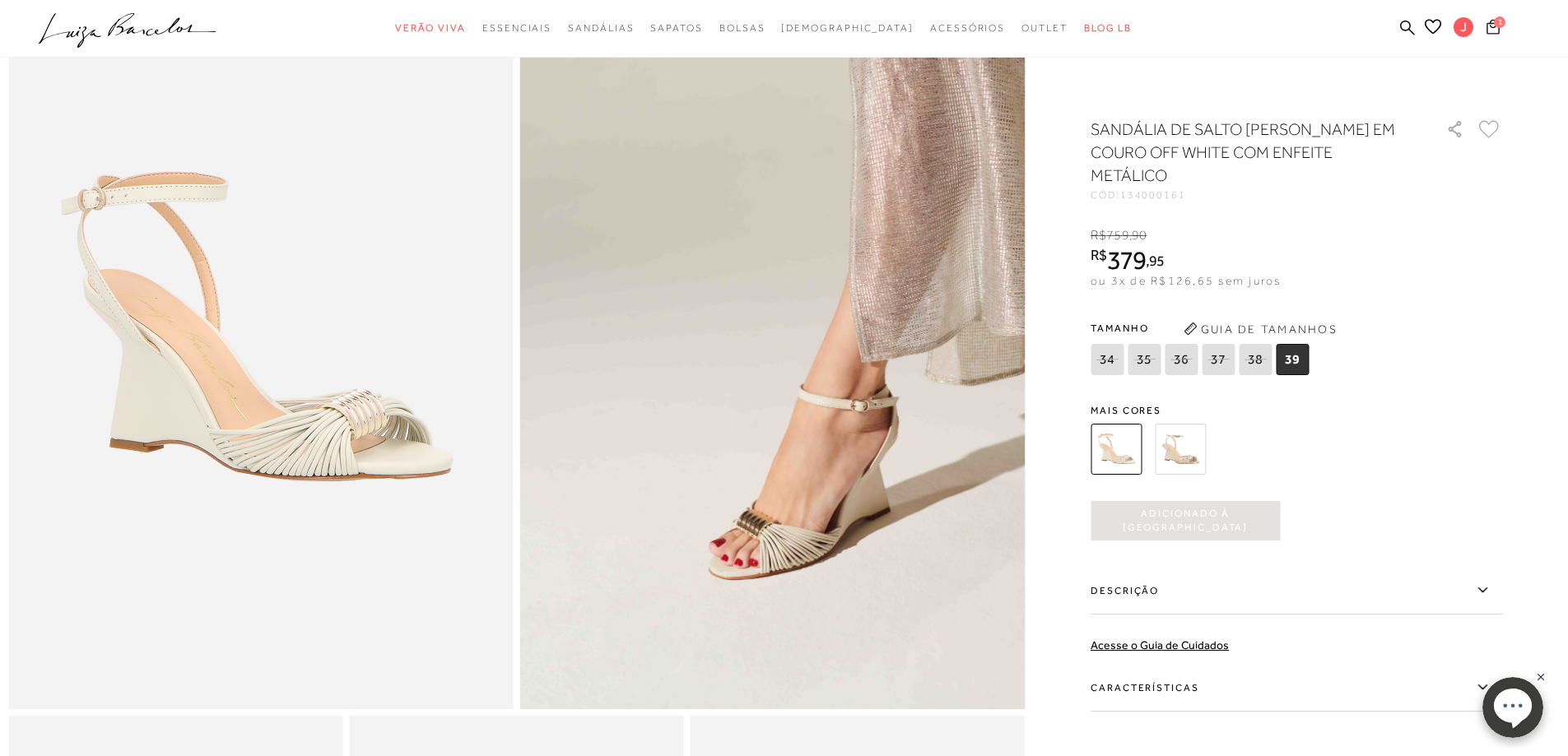
click at [1491, 26] on icon at bounding box center [1493, 26] width 13 height 15
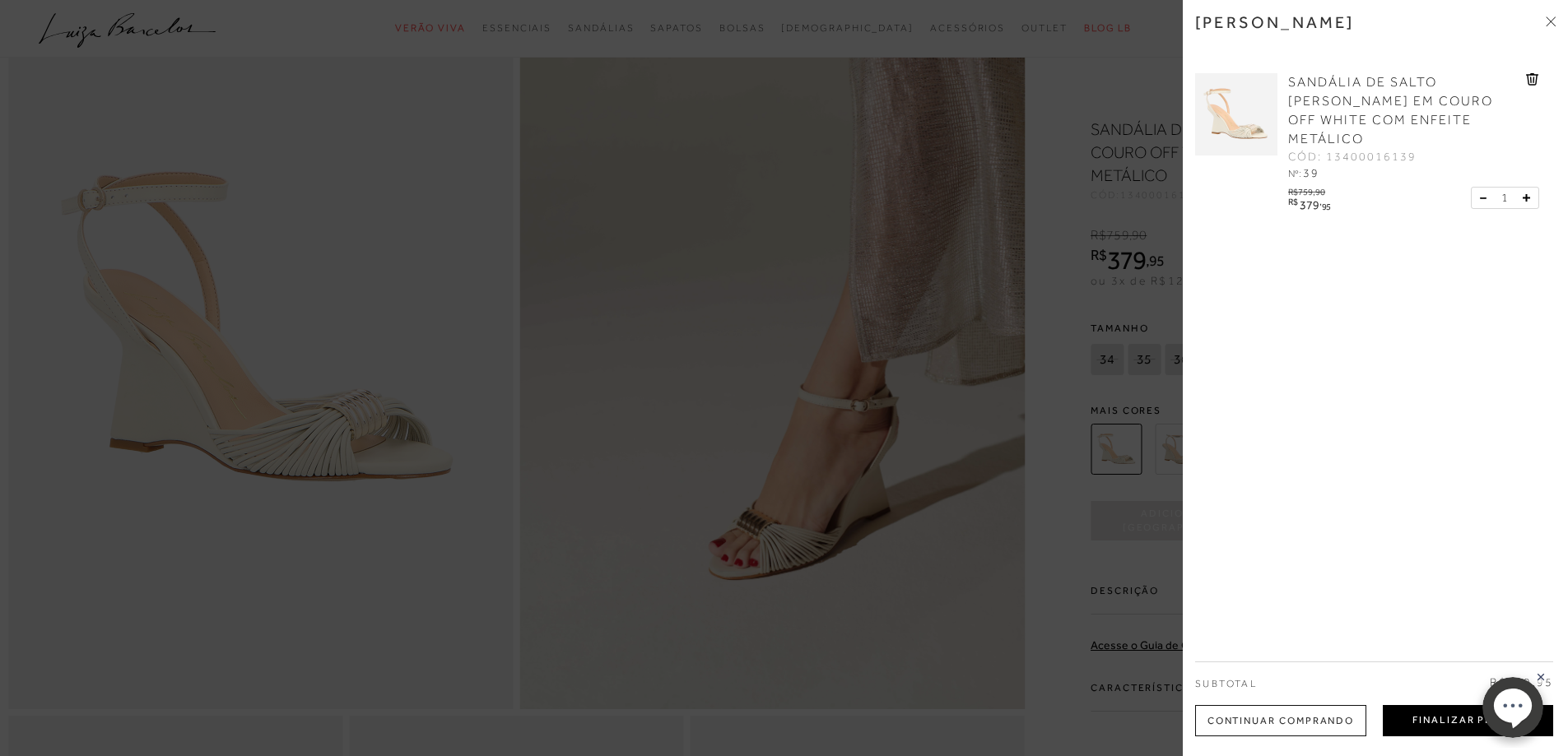
click at [1427, 713] on button "Finalizar Pedido" at bounding box center [1468, 720] width 170 height 31
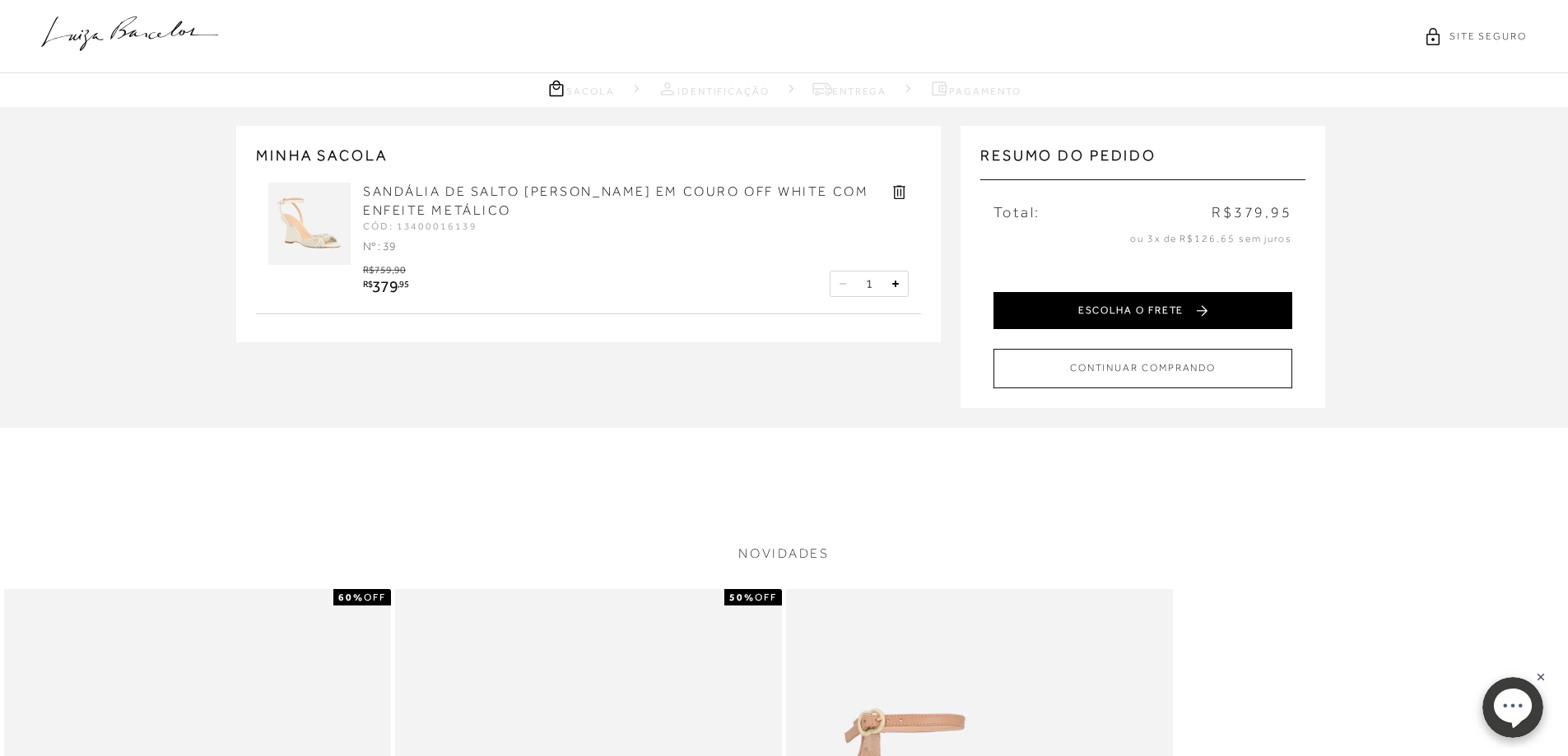
click at [1146, 310] on button "ESCOLHA O FRETE" at bounding box center [1143, 310] width 299 height 37
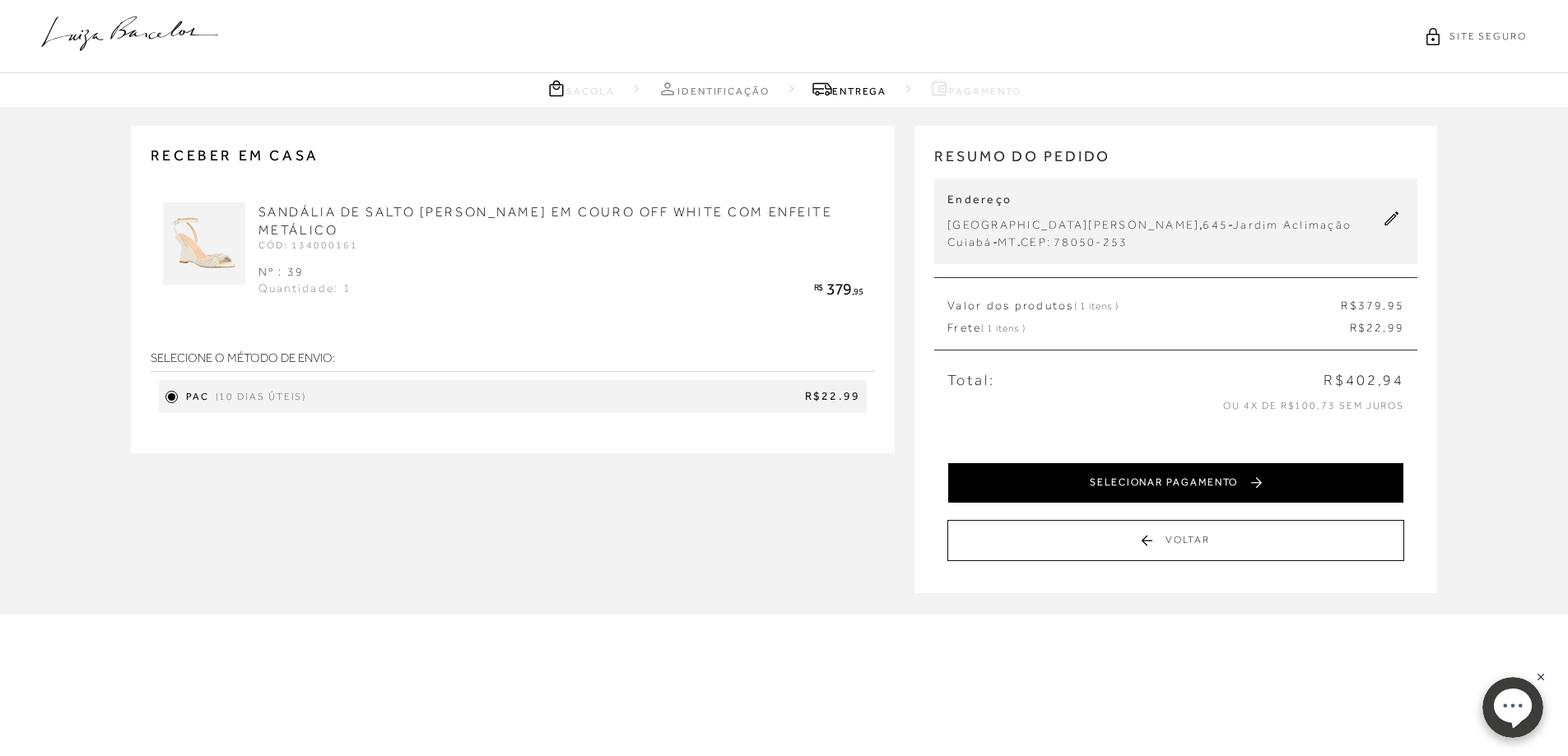
click at [1190, 501] on button "SELECIONAR PAGAMENTO" at bounding box center [1176, 484] width 457 height 42
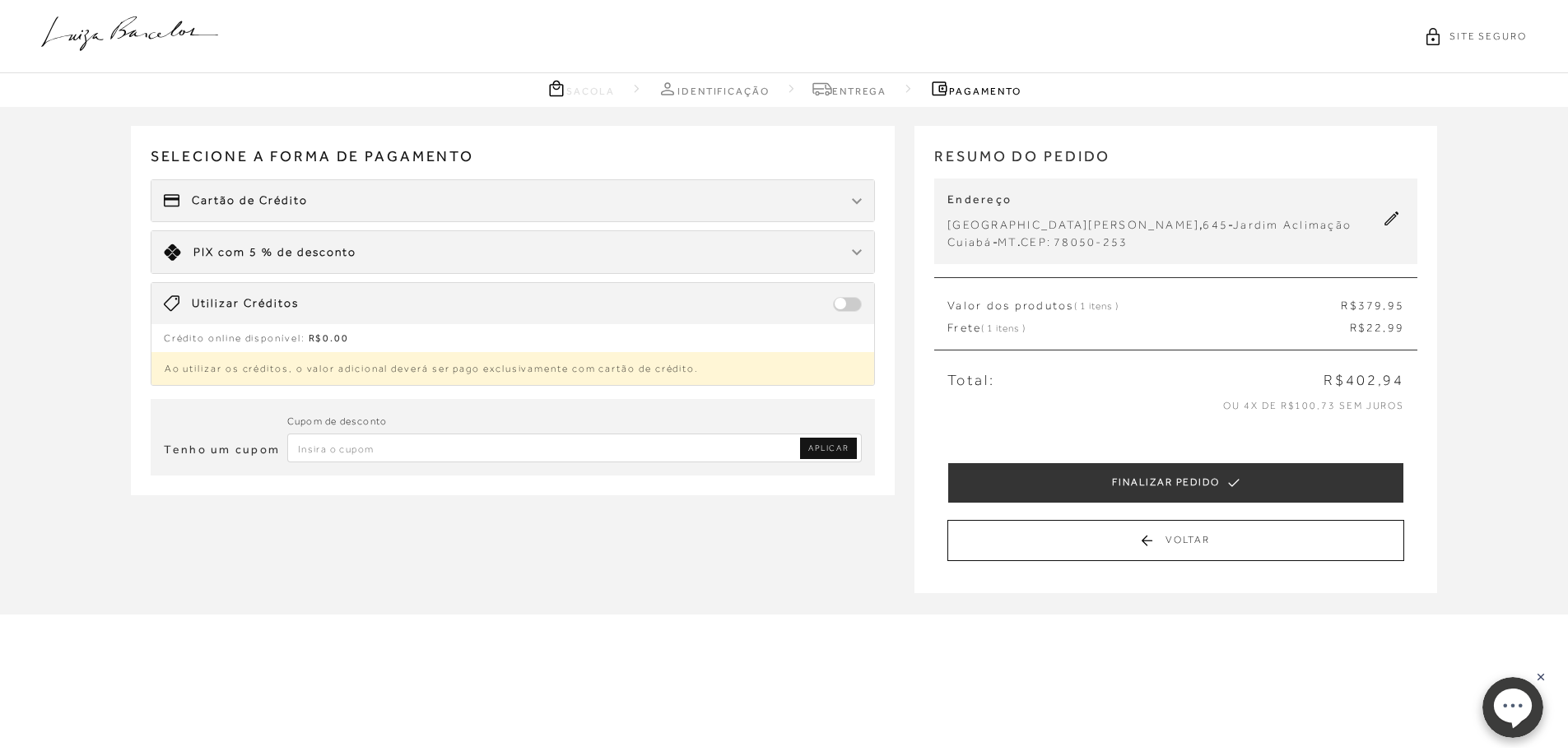
click at [845, 307] on span at bounding box center [847, 304] width 28 height 15
click at [276, 308] on span "Utilizar Créditos" at bounding box center [245, 303] width 107 height 16
click at [836, 303] on span at bounding box center [847, 304] width 28 height 15
click at [262, 298] on span "Utilizar Créditos" at bounding box center [245, 303] width 107 height 16
click at [174, 296] on icon at bounding box center [171, 303] width 16 height 16
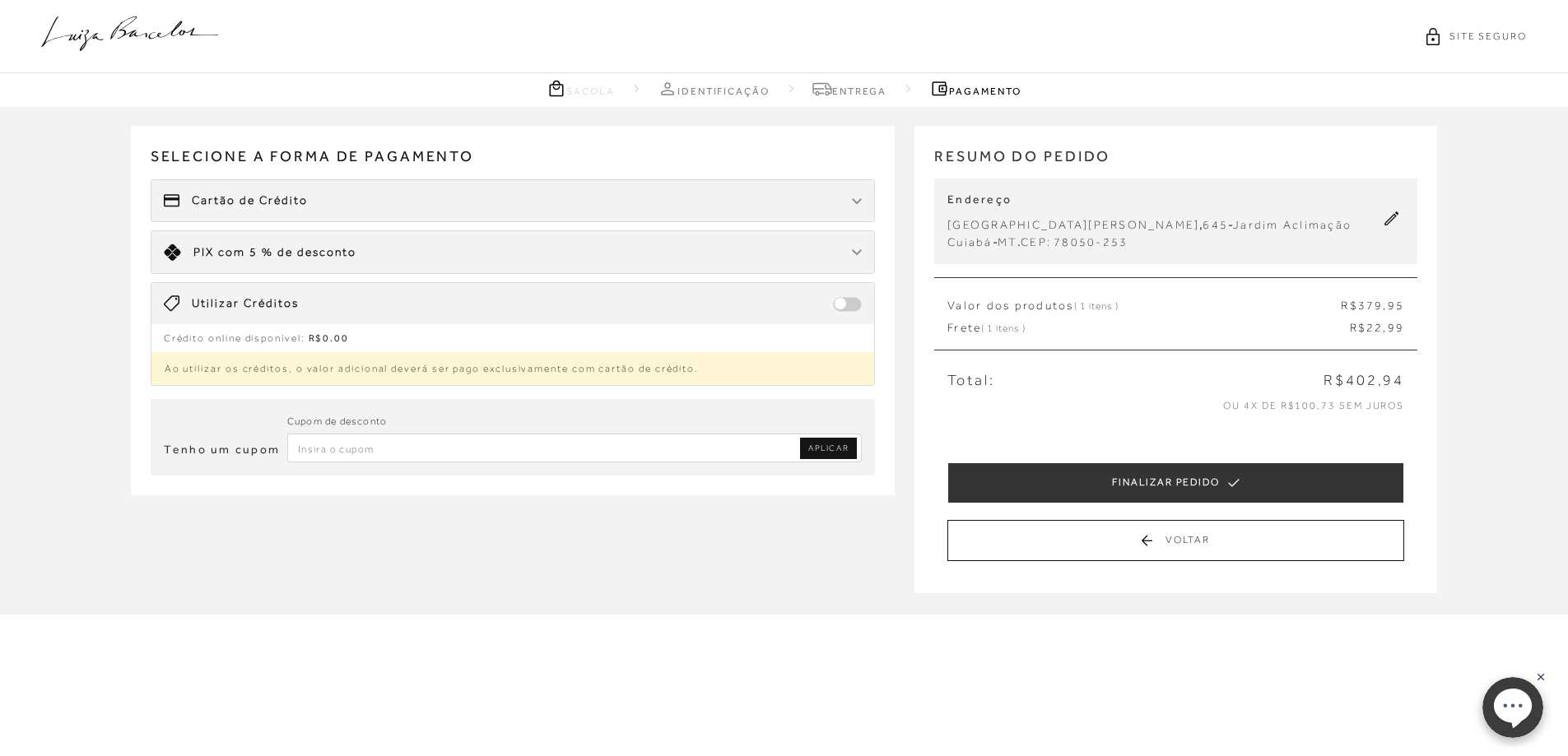
click at [833, 301] on div "Utilizar Créditos" at bounding box center [513, 304] width 724 height 42
click at [643, 369] on p "Ao utilizar os créditos, o valor adicional deverá ser pago exclusivamente com c…" at bounding box center [513, 369] width 724 height 33
click at [843, 300] on span at bounding box center [847, 304] width 28 height 15
click at [160, 300] on div "Utilizar Créditos" at bounding box center [513, 304] width 724 height 42
click at [214, 336] on span "Crédito online disponível:" at bounding box center [234, 338] width 142 height 11
